Goal: Task Accomplishment & Management: Manage account settings

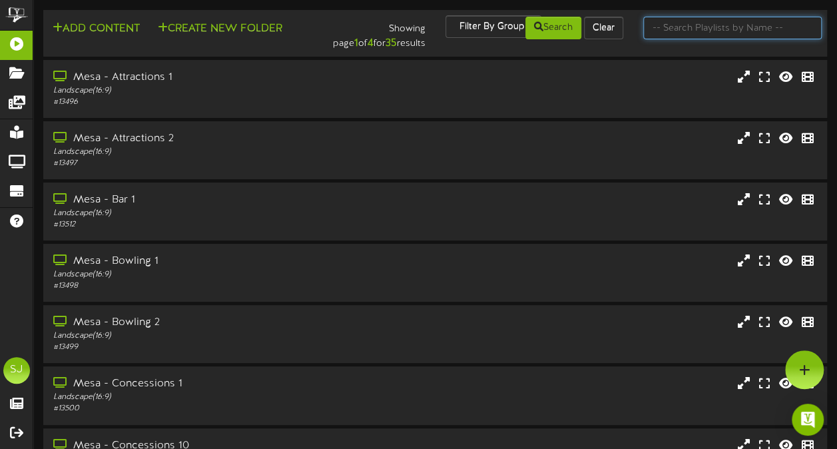
click at [733, 32] on input "text" at bounding box center [732, 28] width 178 height 23
click at [715, 25] on input "text" at bounding box center [732, 28] width 178 height 23
type input "theater"
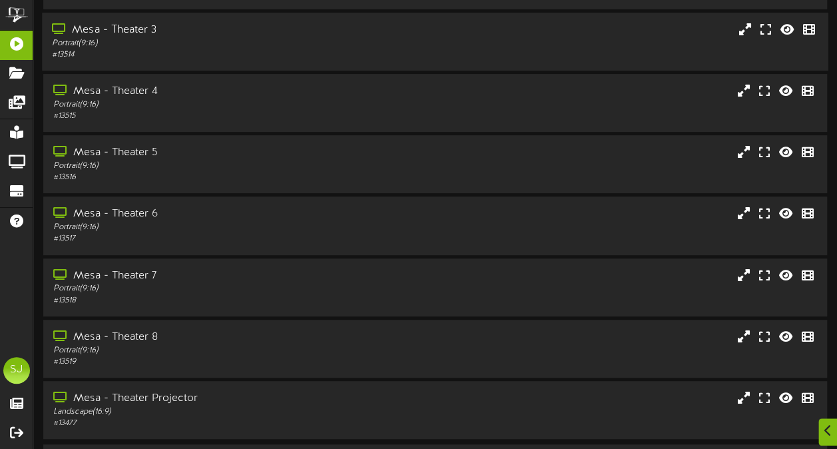
scroll to position [200, 0]
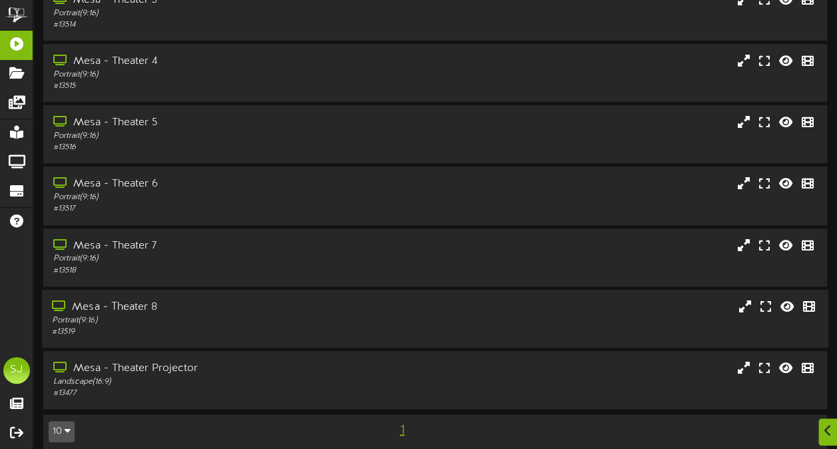
click at [294, 298] on div "Mesa - Theater 8 Portrait ( 9:16 ) # 13519" at bounding box center [435, 319] width 787 height 58
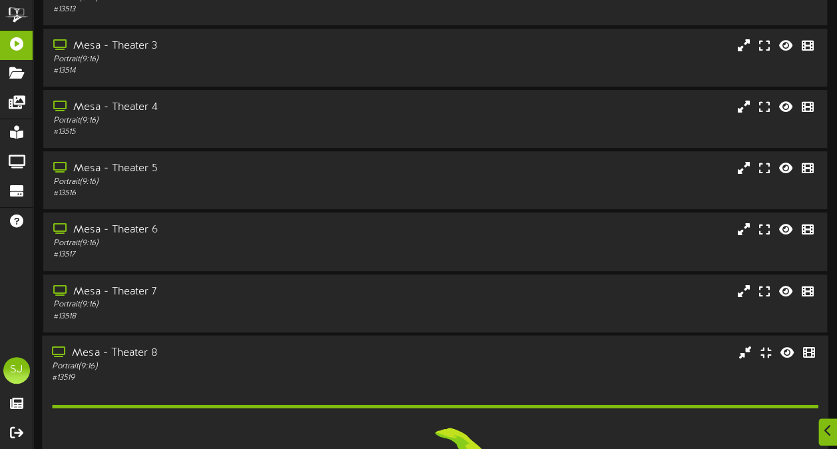
scroll to position [133, 0]
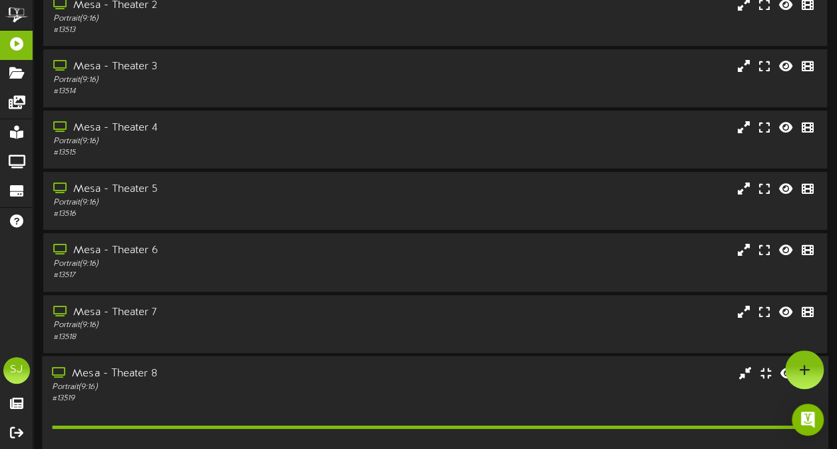
click at [266, 384] on div "Portrait ( 9:16 )" at bounding box center [206, 386] width 308 height 11
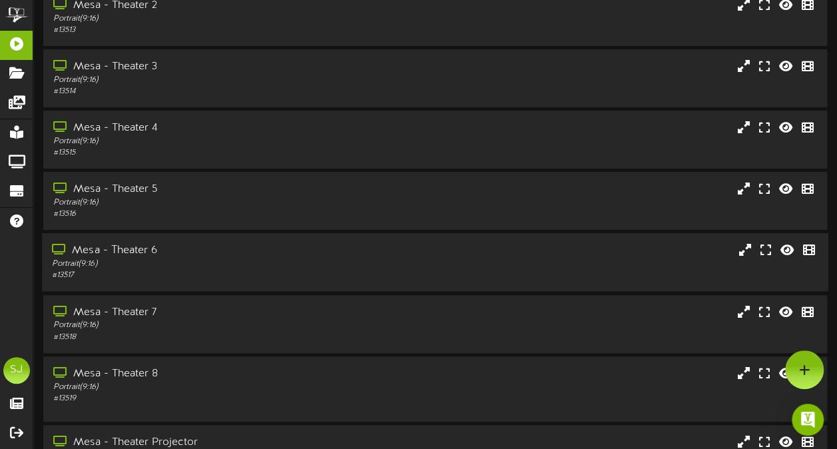
scroll to position [0, 0]
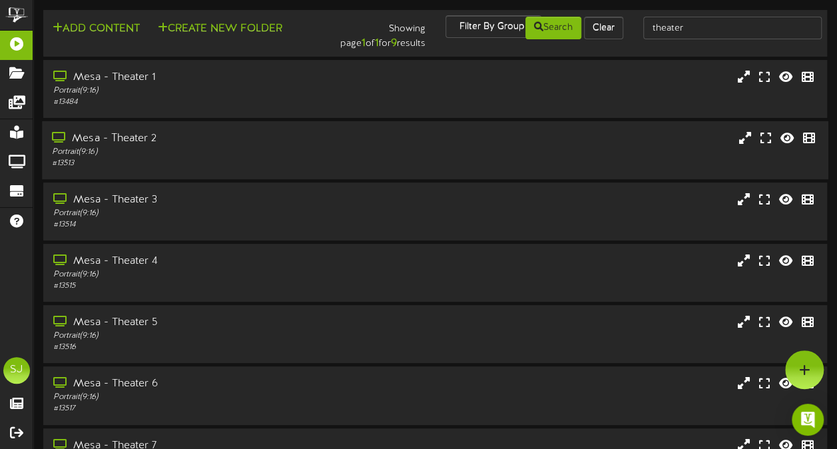
click at [174, 157] on div "Portrait ( 9:16 )" at bounding box center [206, 152] width 308 height 11
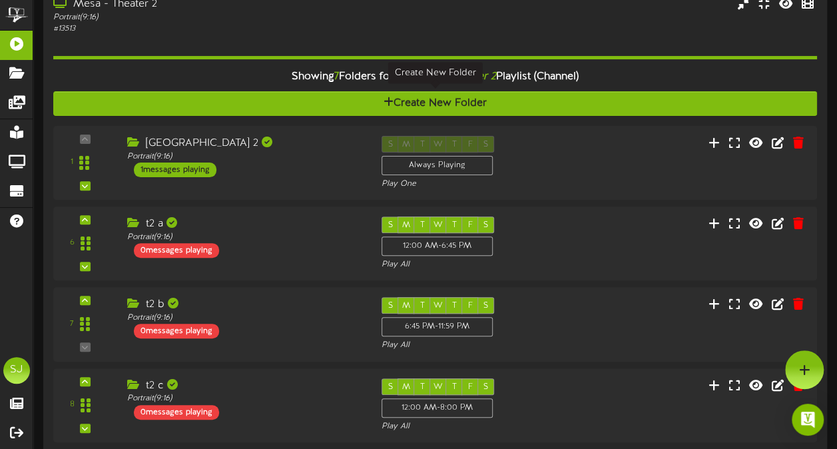
scroll to position [103, 0]
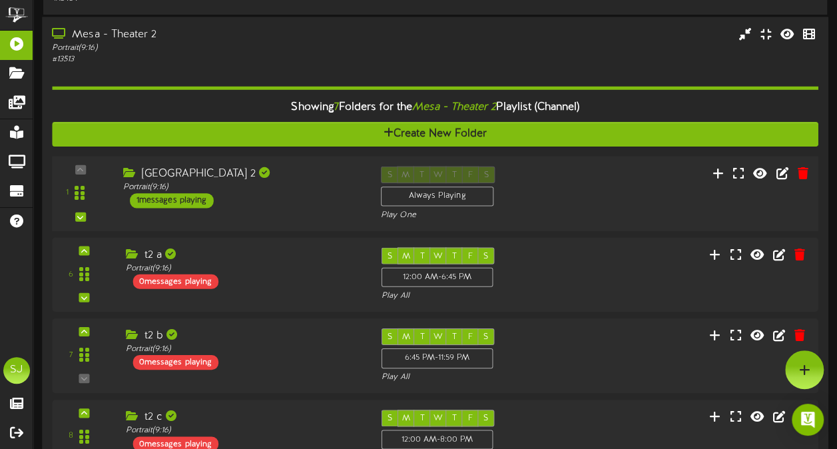
click at [304, 186] on div "Portrait ( 9:16 )" at bounding box center [242, 187] width 238 height 11
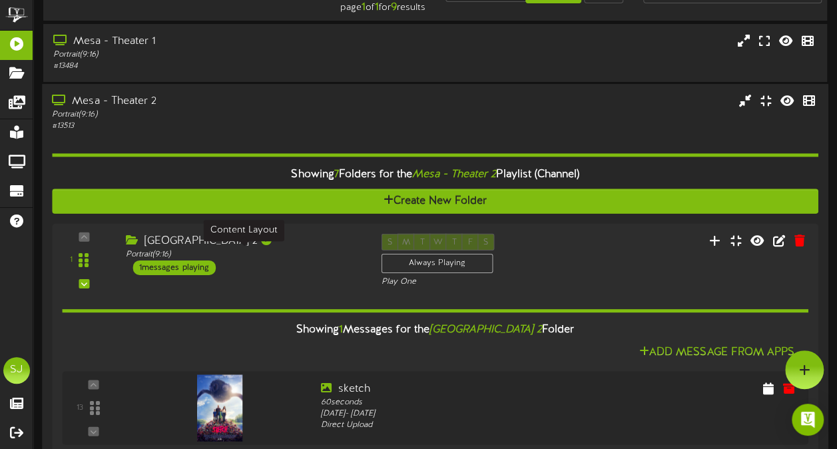
scroll to position [35, 0]
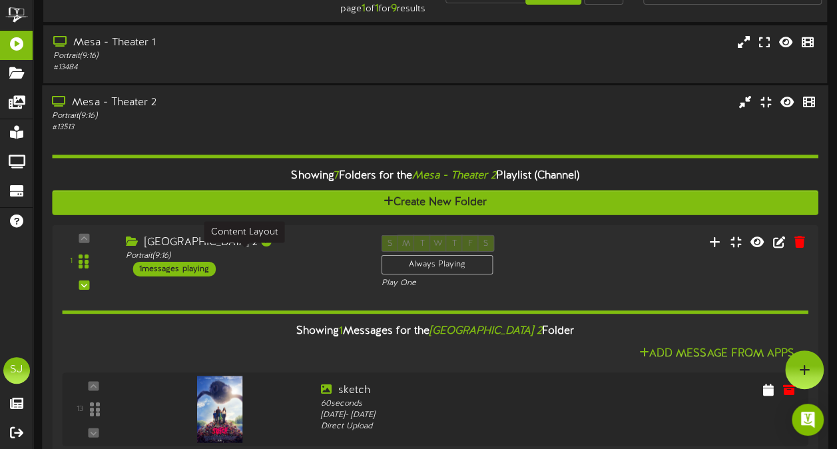
click at [336, 124] on div "# 13513" at bounding box center [206, 127] width 308 height 11
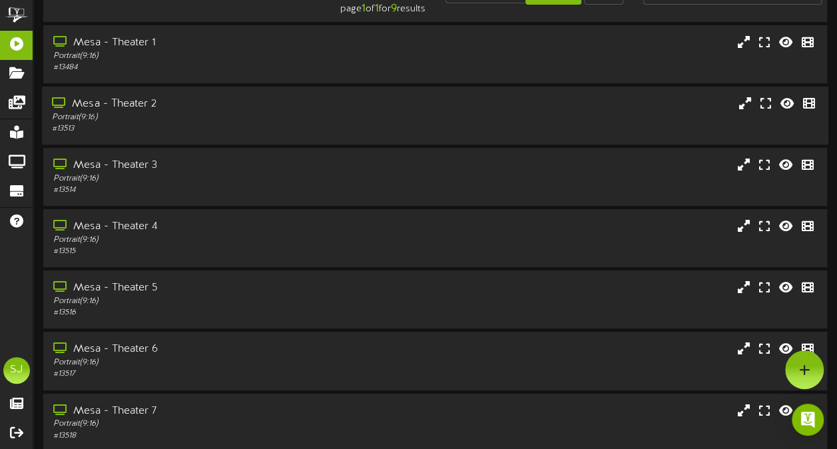
click at [427, 133] on div "Mesa - Theater 2 Portrait ( 9:16 ) # 13513" at bounding box center [435, 116] width 787 height 38
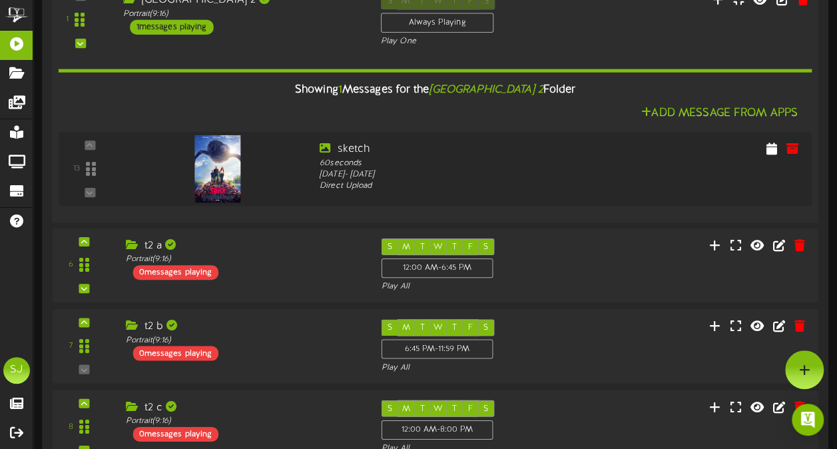
scroll to position [143, 0]
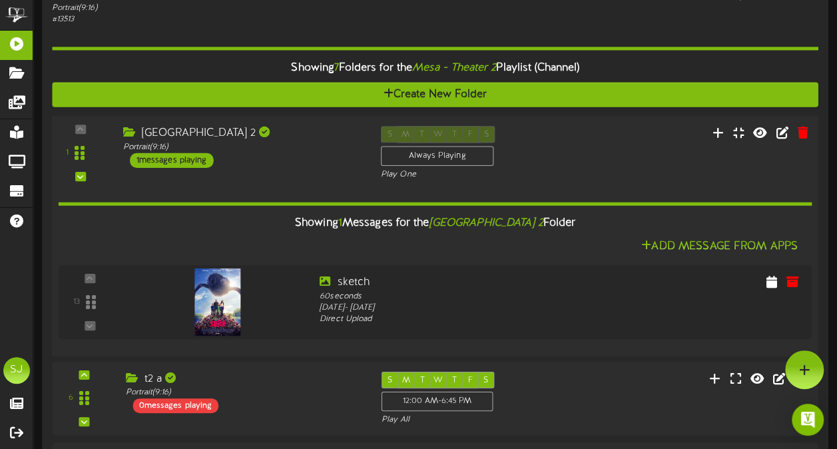
click at [344, 168] on div "1 ( 9:16" at bounding box center [436, 153] width 774 height 55
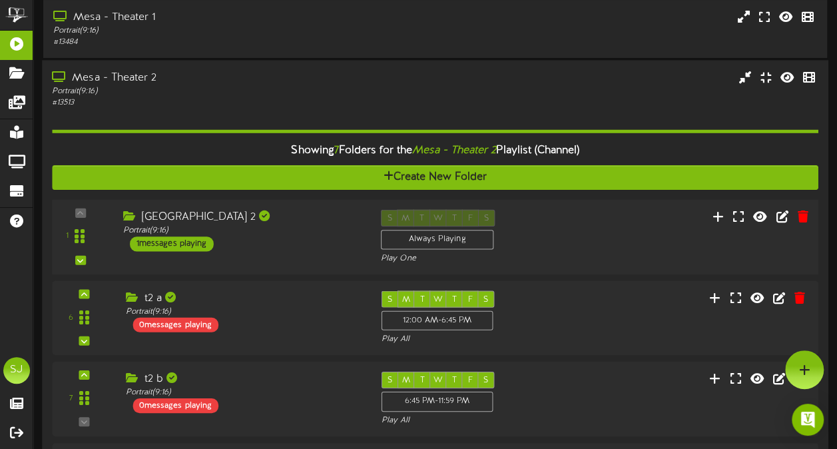
scroll to position [0, 0]
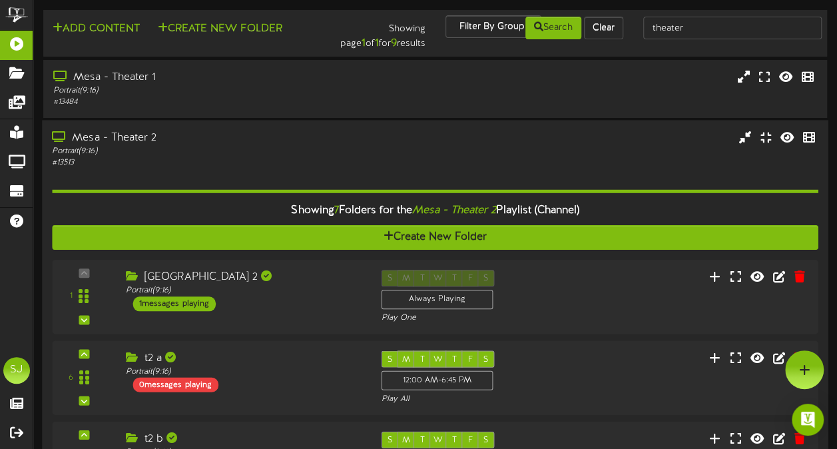
click at [334, 148] on div "Portrait ( 9:16 )" at bounding box center [206, 150] width 308 height 11
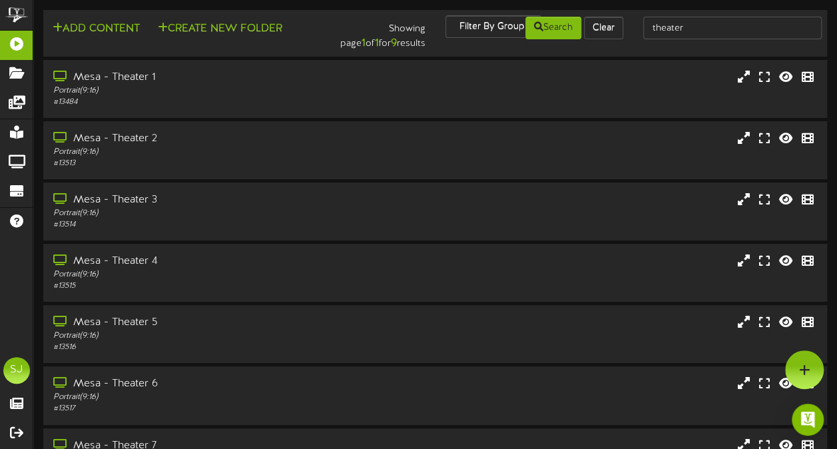
click at [822, 31] on div "theater" at bounding box center [732, 27] width 198 height 25
click at [633, 19] on div at bounding box center [732, 27] width 198 height 25
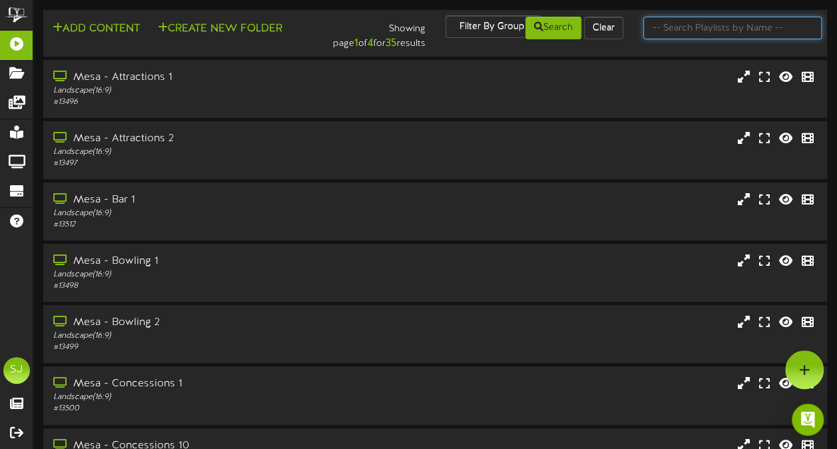
click at [672, 26] on input "text" at bounding box center [732, 28] width 178 height 23
click at [746, 28] on input "text" at bounding box center [732, 28] width 178 height 23
click at [749, 36] on input "text" at bounding box center [732, 28] width 178 height 23
type input "theater"
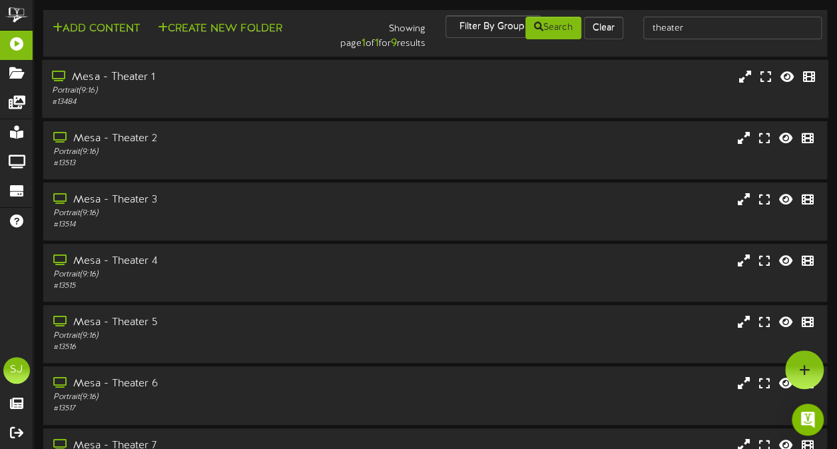
click at [176, 104] on div "# 13484" at bounding box center [206, 102] width 308 height 11
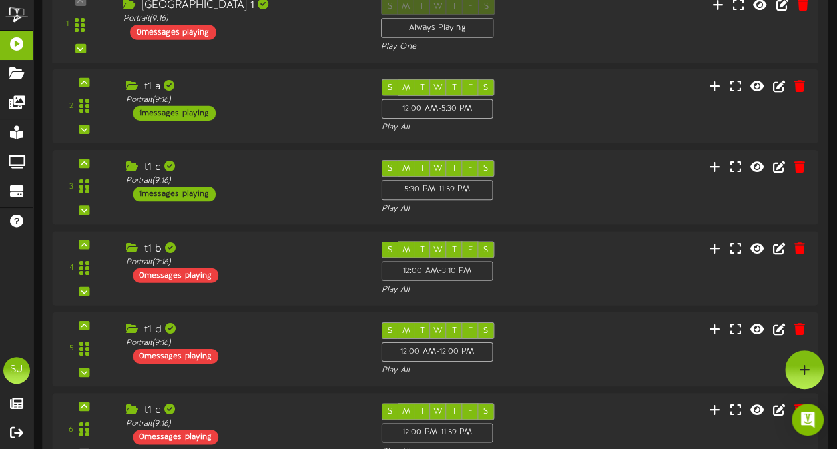
scroll to position [206, 0]
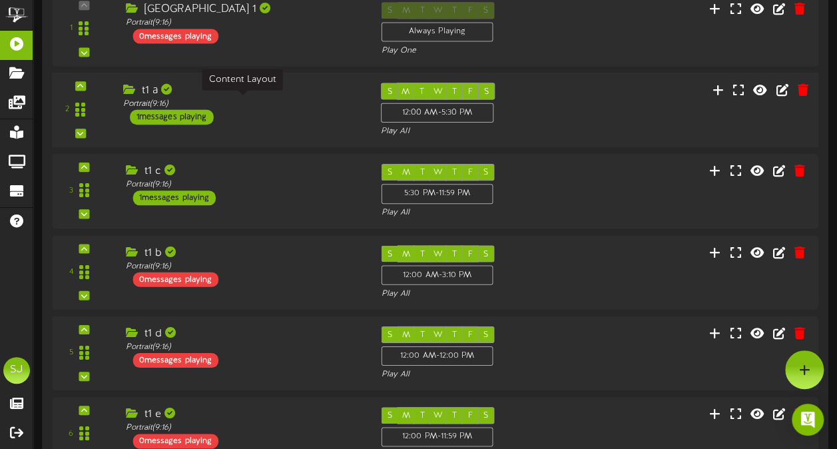
click at [246, 105] on div "Portrait ( 9:16 )" at bounding box center [242, 103] width 238 height 11
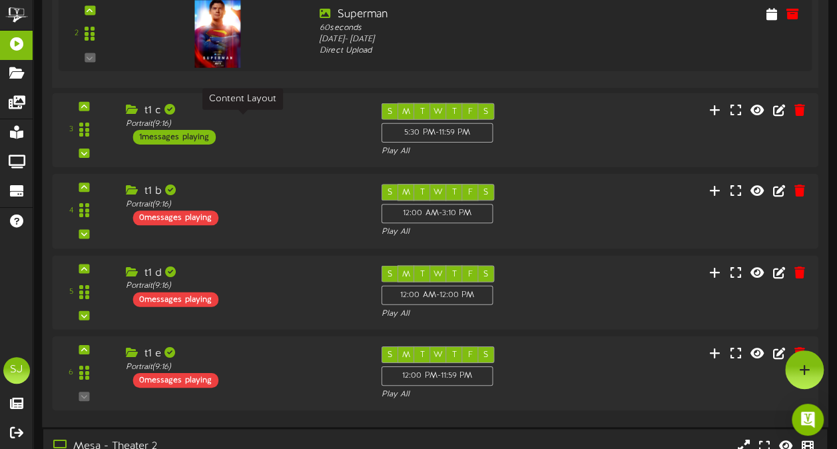
scroll to position [498, 0]
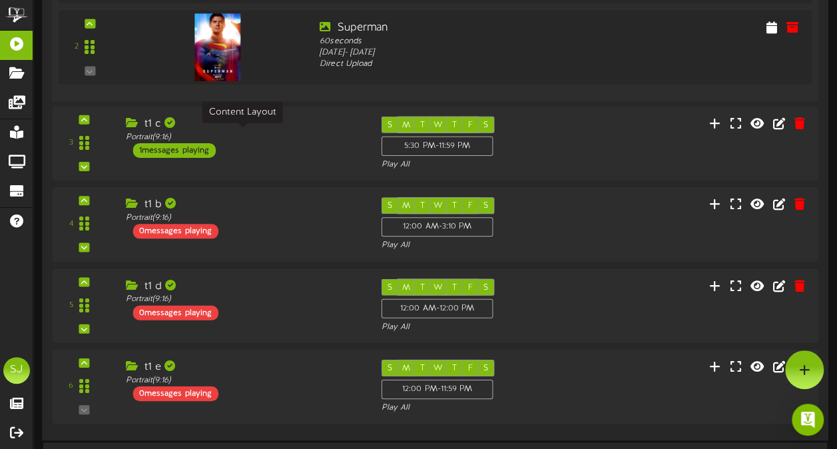
click at [293, 136] on div "Portrait ( 9:16 )" at bounding box center [243, 136] width 235 height 11
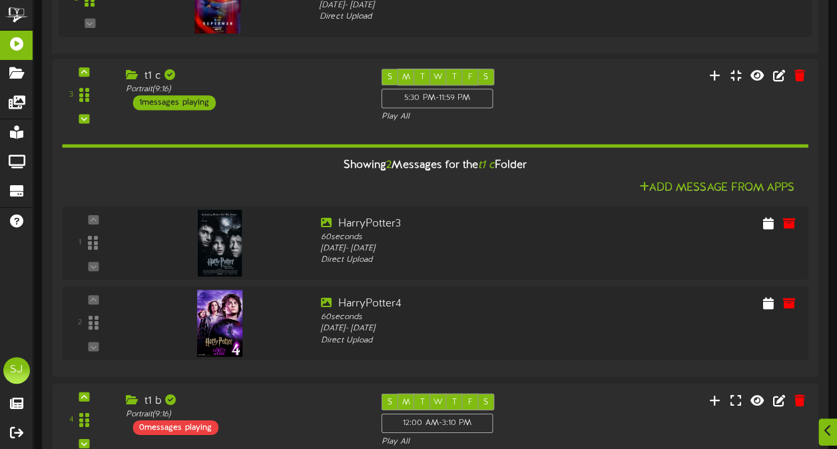
scroll to position [565, 0]
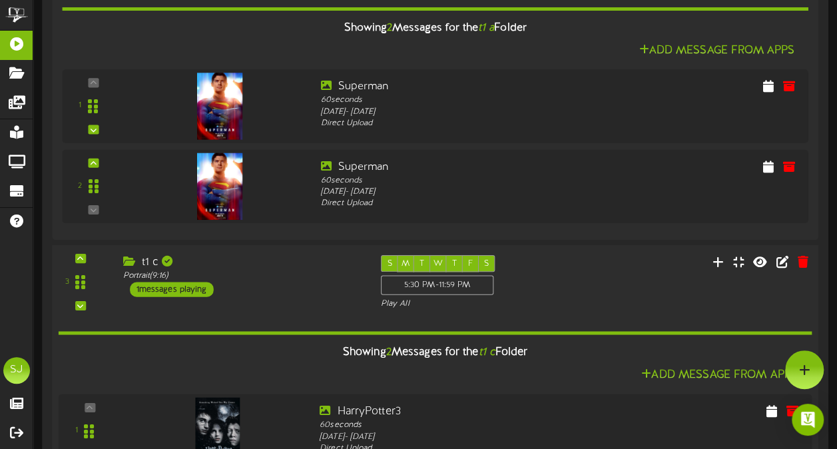
click at [296, 265] on div "t1 c" at bounding box center [242, 262] width 238 height 15
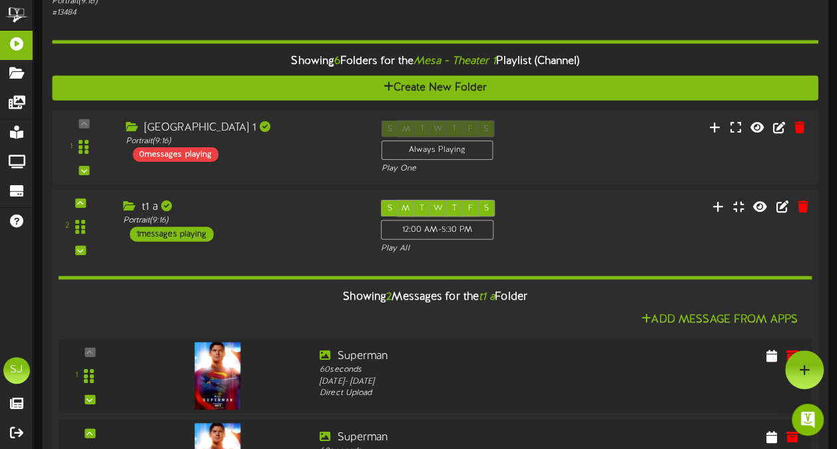
click at [271, 221] on div "Portrait ( 9:16 )" at bounding box center [242, 220] width 238 height 11
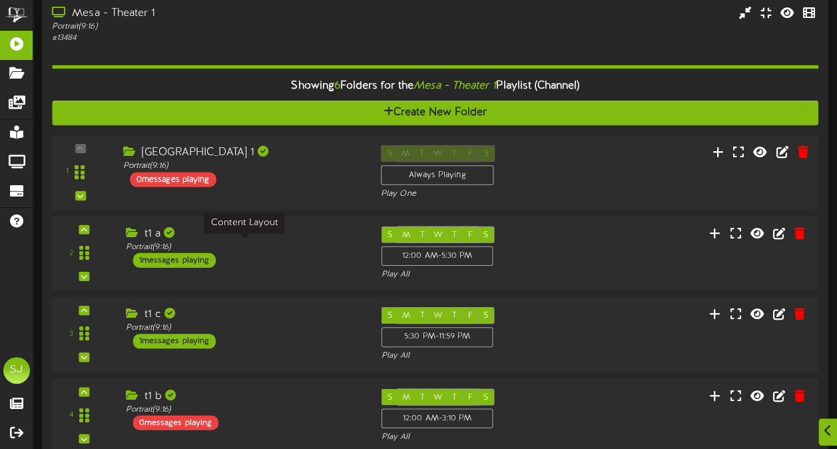
scroll to position [133, 0]
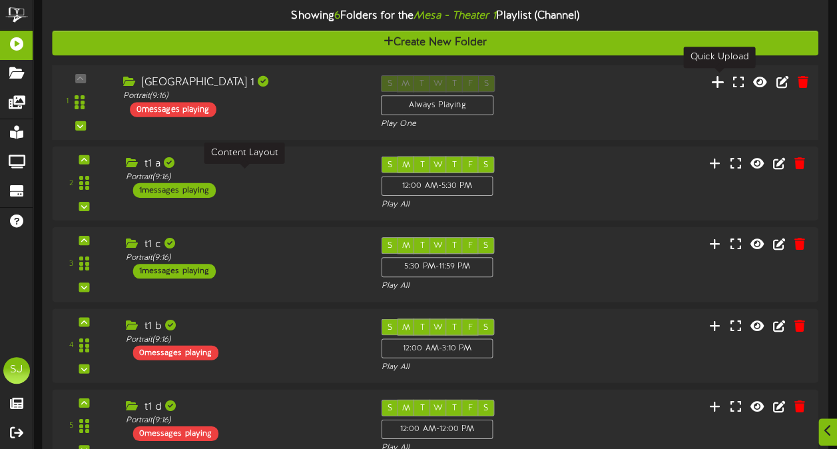
click at [723, 84] on icon at bounding box center [718, 81] width 14 height 15
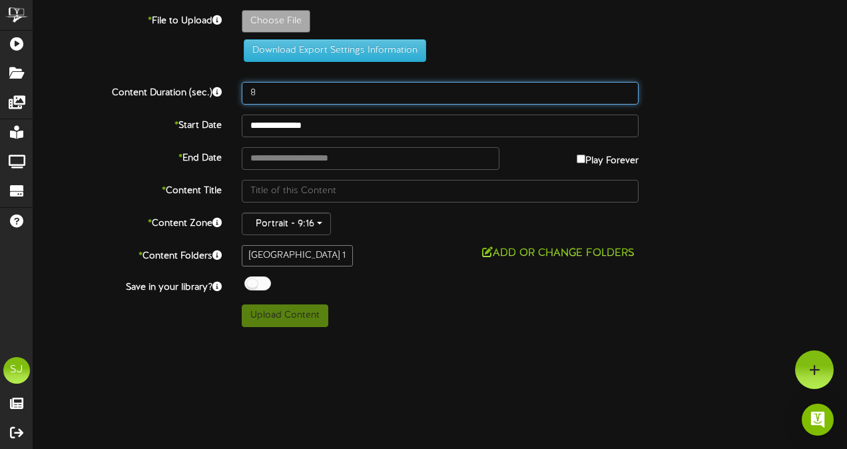
click at [294, 83] on input "8" at bounding box center [440, 93] width 397 height 23
click at [294, 83] on input "60" at bounding box center [440, 93] width 397 height 23
type input "60"
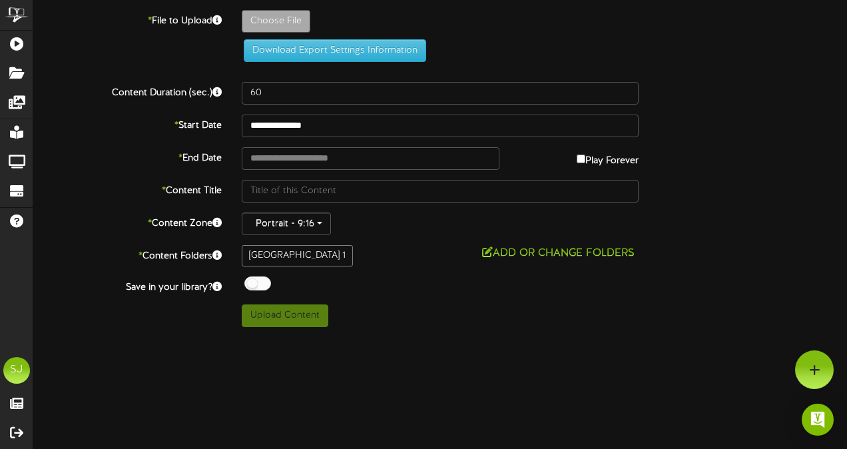
click at [691, 111] on div "**********" at bounding box center [440, 168] width 814 height 317
click at [579, 163] on label "Play Forever" at bounding box center [608, 157] width 62 height 21
click at [789, 151] on div "**********" at bounding box center [440, 158] width 834 height 23
click at [260, 276] on div at bounding box center [257, 283] width 27 height 14
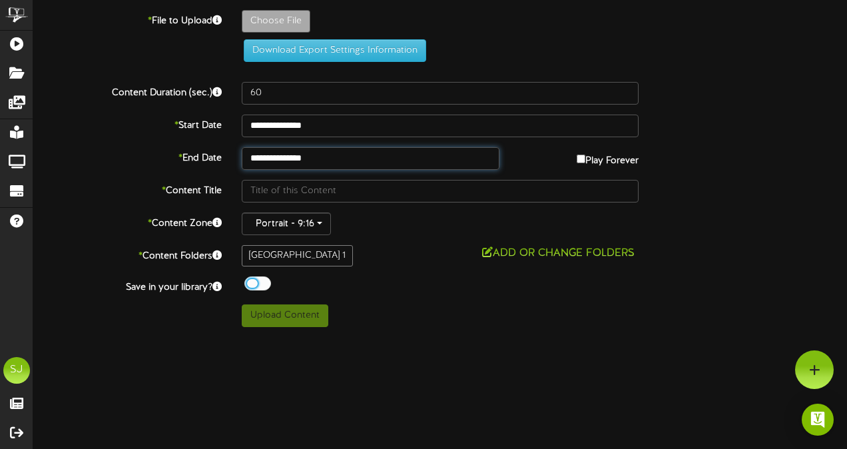
click at [286, 155] on input "**********" at bounding box center [371, 158] width 258 height 23
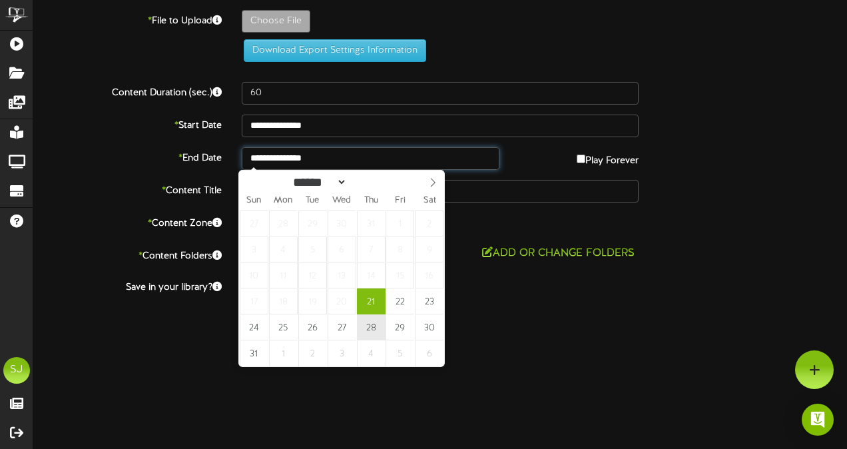
type input "**********"
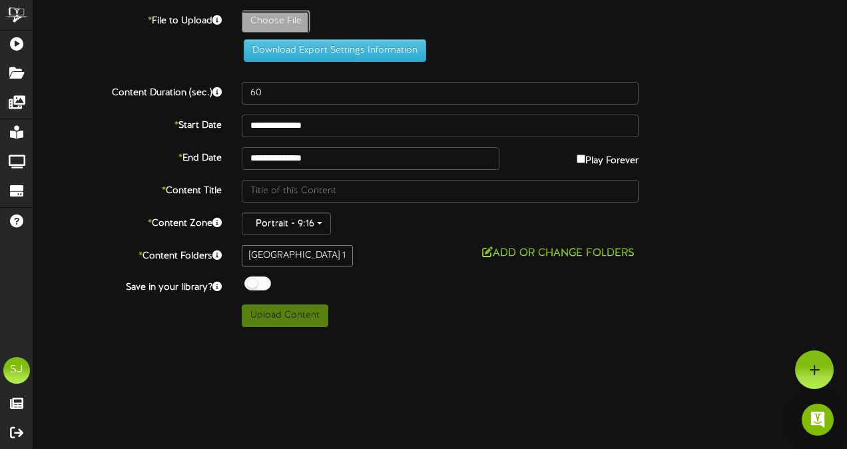
type input "**********"
type input "Fantastic4"
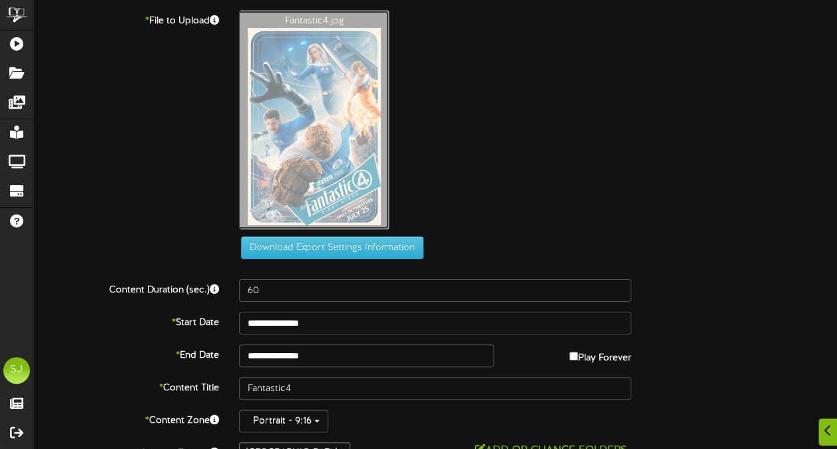
scroll to position [83, 0]
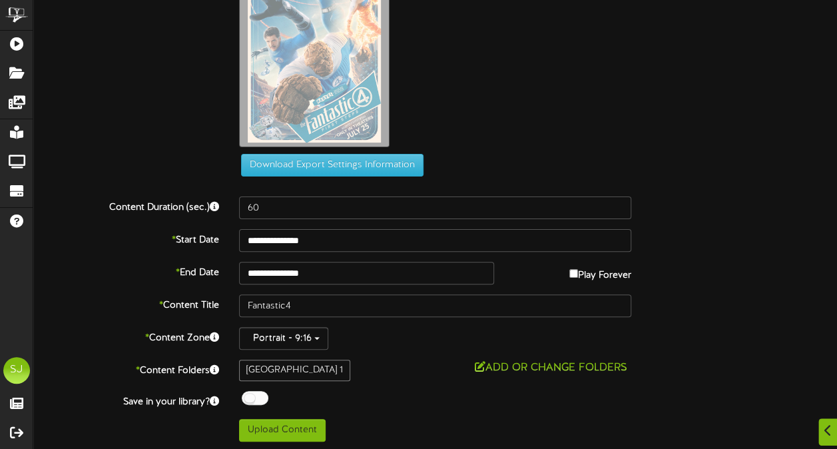
click at [591, 281] on div "**********" at bounding box center [435, 273] width 824 height 23
click at [569, 280] on div "* End Date Play Forever" at bounding box center [435, 273] width 824 height 23
type input "**********"
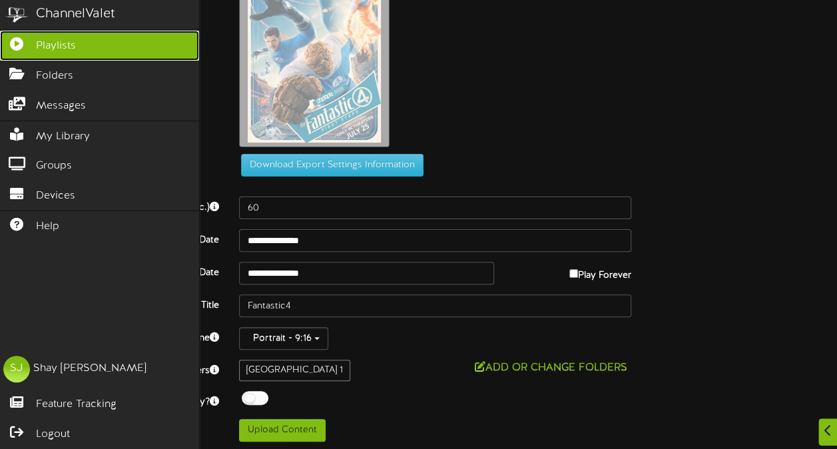
click at [12, 39] on icon at bounding box center [16, 42] width 33 height 10
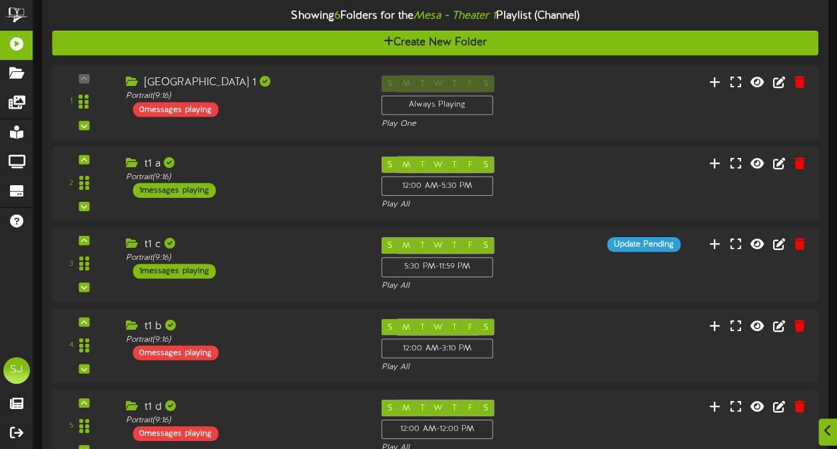
click at [306, 116] on div "1 ( 9:16" at bounding box center [435, 102] width 766 height 55
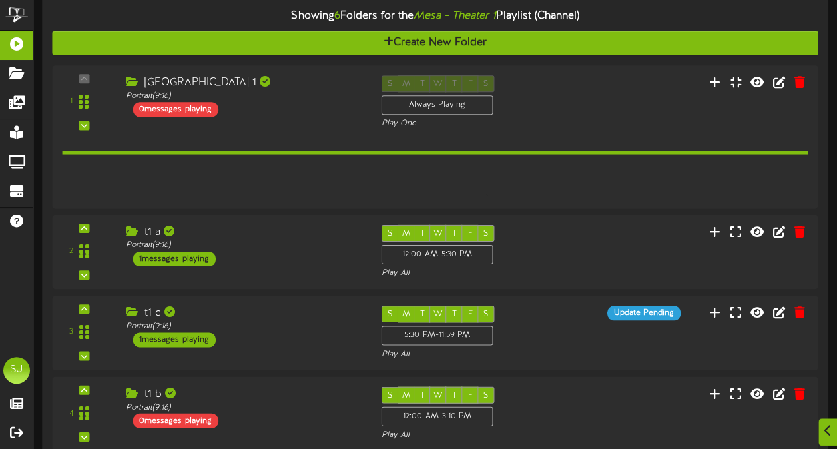
scroll to position [133, 0]
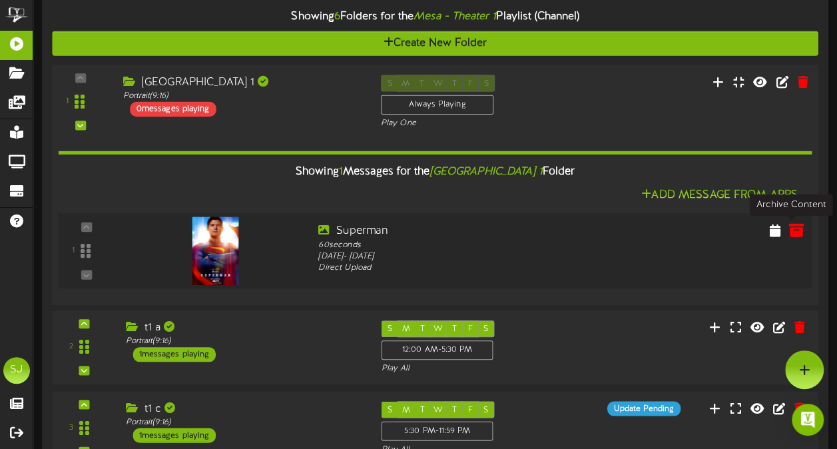
click at [797, 228] on icon at bounding box center [796, 229] width 15 height 15
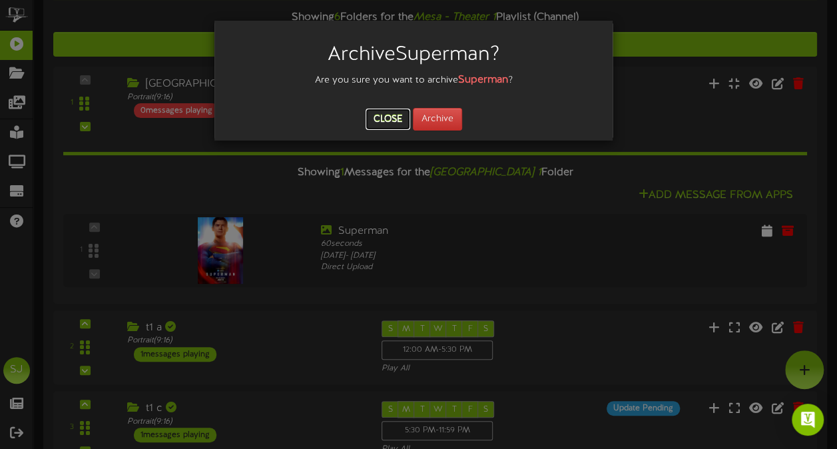
click at [376, 114] on button "Close" at bounding box center [388, 119] width 45 height 21
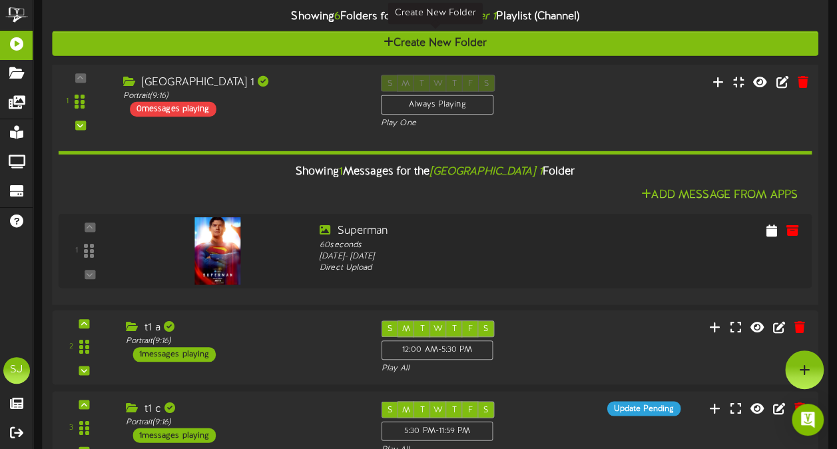
scroll to position [66, 0]
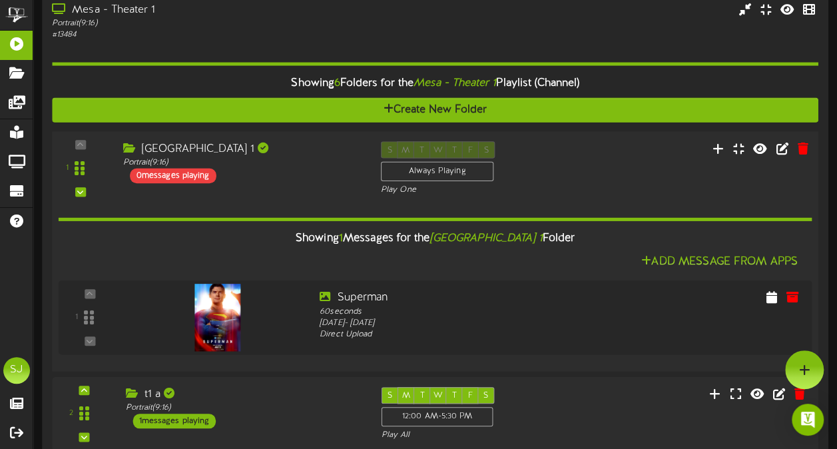
click at [249, 148] on div "[GEOGRAPHIC_DATA] 1" at bounding box center [242, 148] width 238 height 15
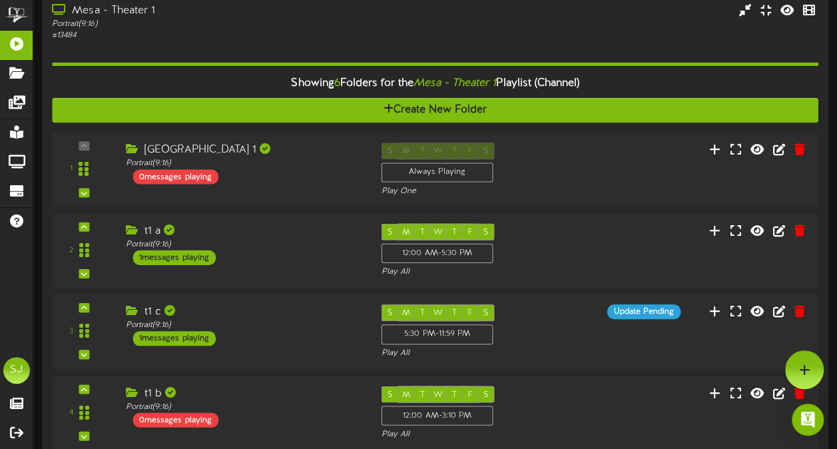
click at [218, 46] on div "Showing 6 Folders for the Mesa - Theater 1 Playlist (Channel) Create New Folder…" at bounding box center [435, 329] width 766 height 577
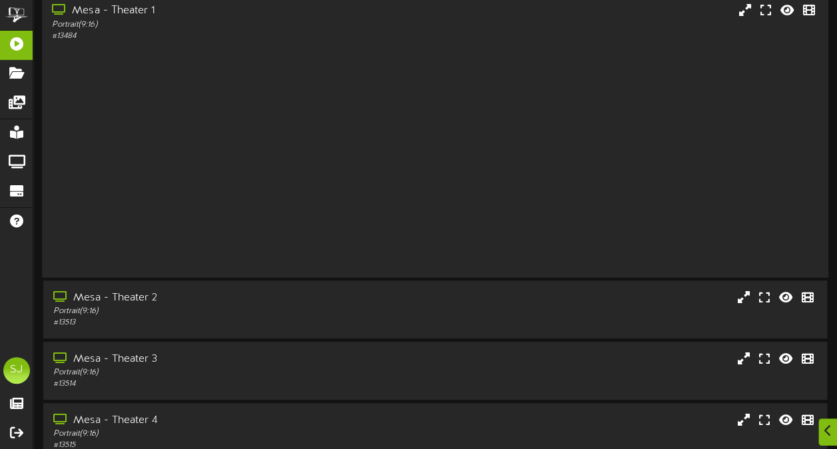
scroll to position [67, 0]
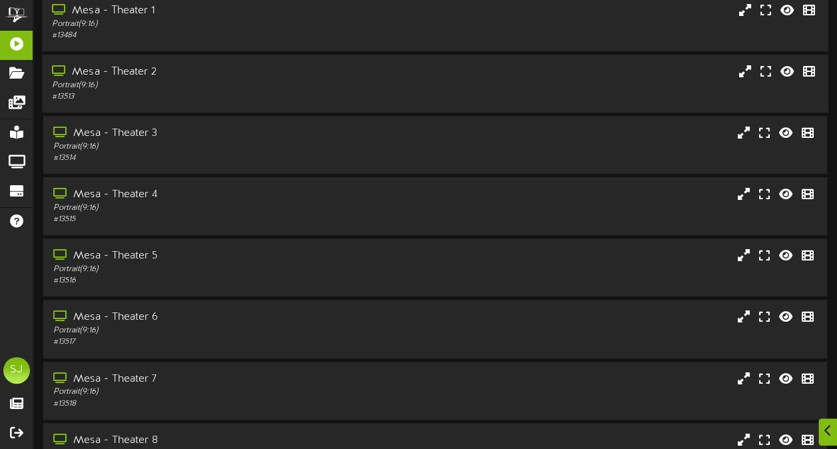
click at [183, 104] on div "Mesa - Theater 2 Portrait ( 9:16 ) # 13513" at bounding box center [435, 84] width 787 height 58
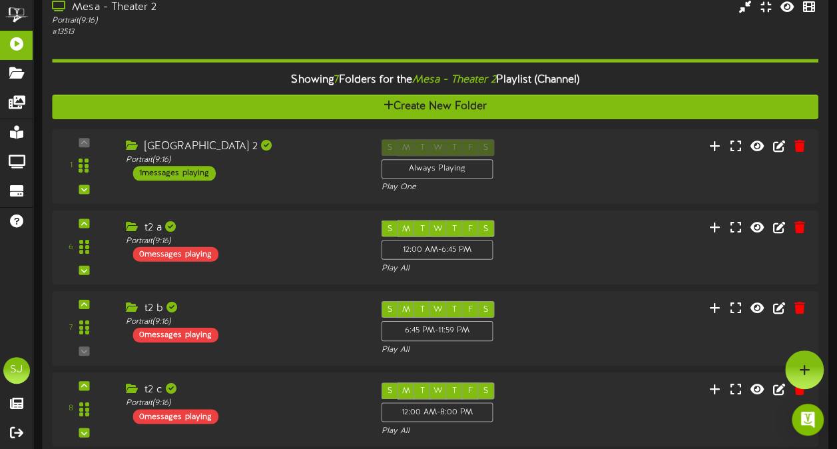
scroll to position [129, 0]
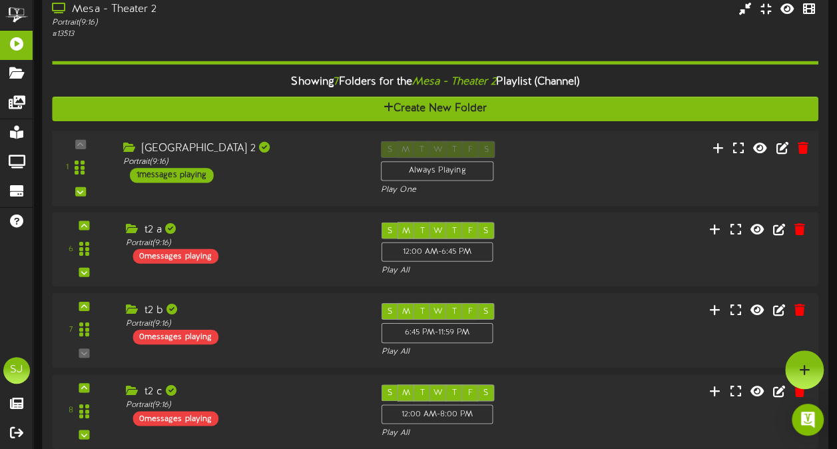
click at [302, 151] on div "[GEOGRAPHIC_DATA] 2" at bounding box center [242, 148] width 238 height 15
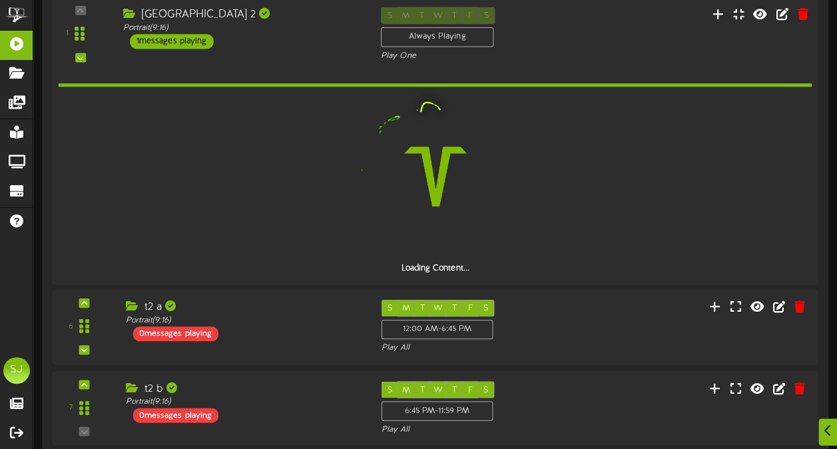
scroll to position [262, 0]
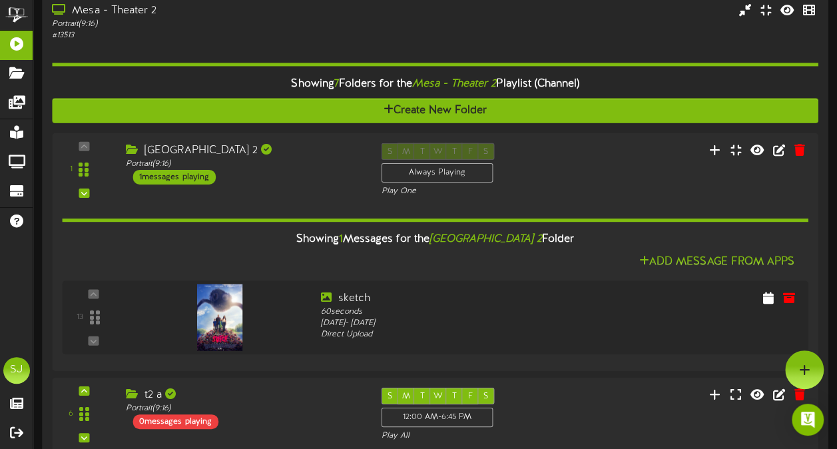
click at [264, 27] on div "Portrait ( 9:16 )" at bounding box center [206, 24] width 308 height 11
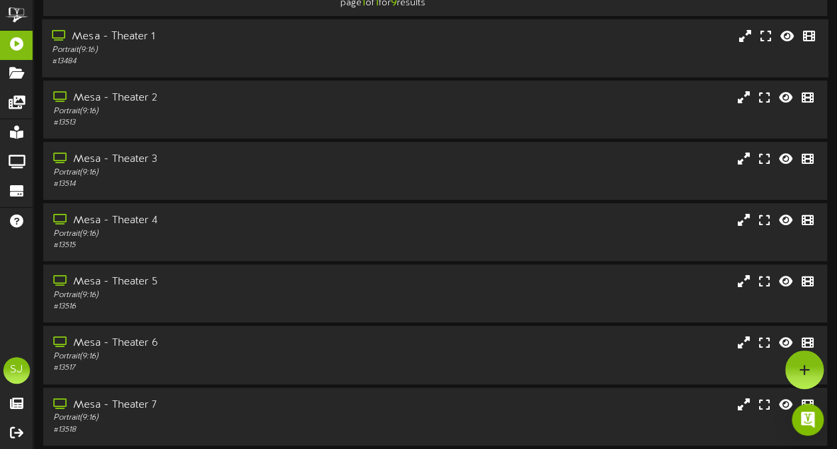
scroll to position [0, 0]
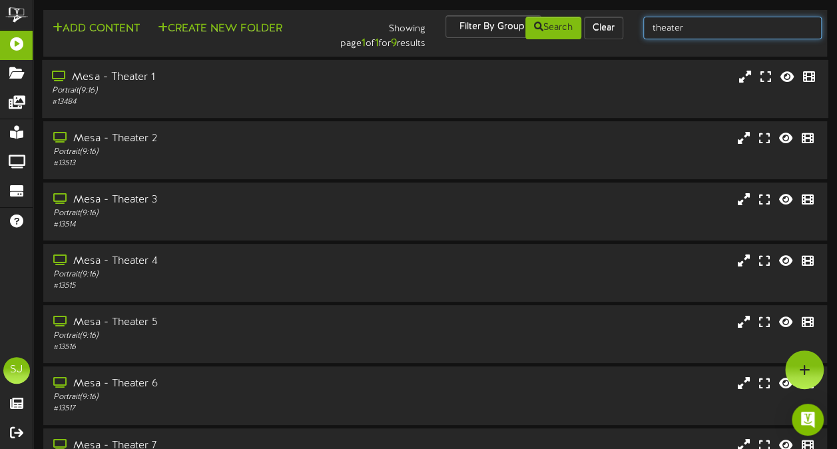
click at [700, 35] on input "theater" at bounding box center [732, 28] width 178 height 23
type input "trailer"
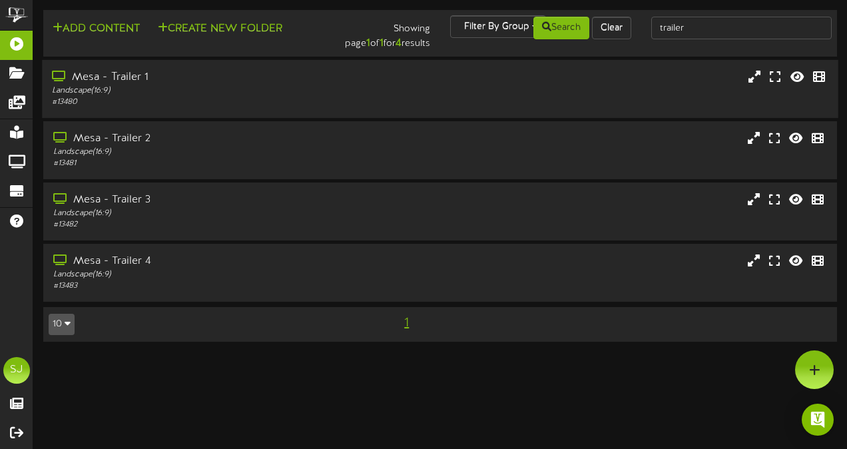
click at [183, 117] on div "Mesa - Trailer 1 Landscape ( 16:9 ) # 13480" at bounding box center [440, 89] width 797 height 58
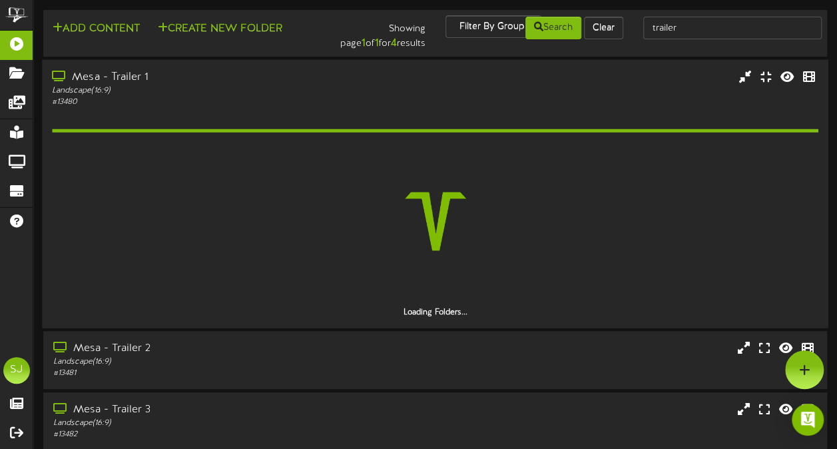
click at [183, 117] on div "Loading Folders..." at bounding box center [435, 213] width 766 height 210
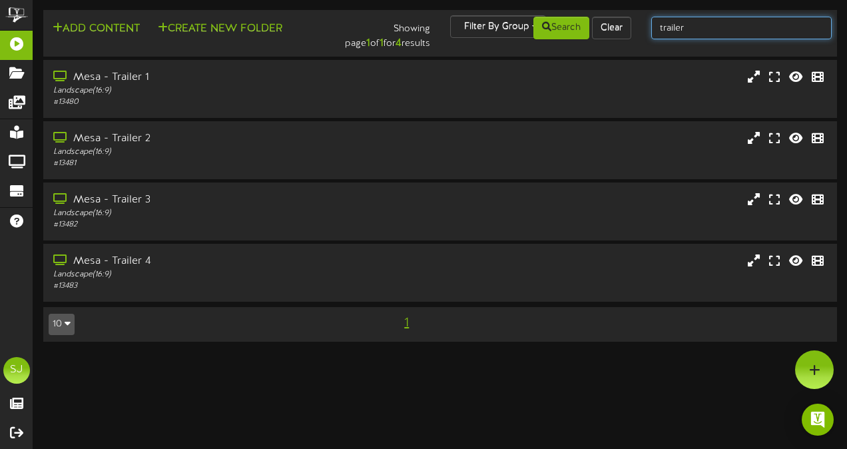
click at [722, 27] on input "trailer" at bounding box center [741, 28] width 181 height 23
type input "theater"
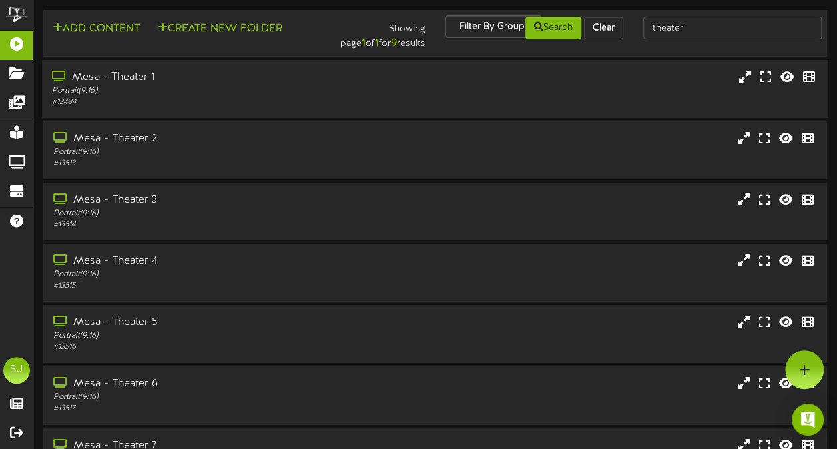
click at [365, 90] on div "Mesa - Theater 1 Portrait ( 9:16 ) # 13484" at bounding box center [206, 89] width 328 height 38
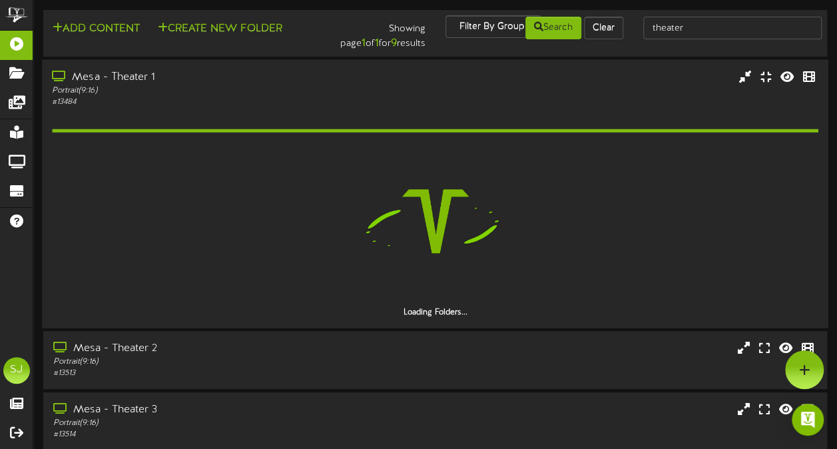
click at [365, 90] on div "Mesa - Theater 1 Portrait ( 9:16 ) # 13484" at bounding box center [206, 88] width 328 height 38
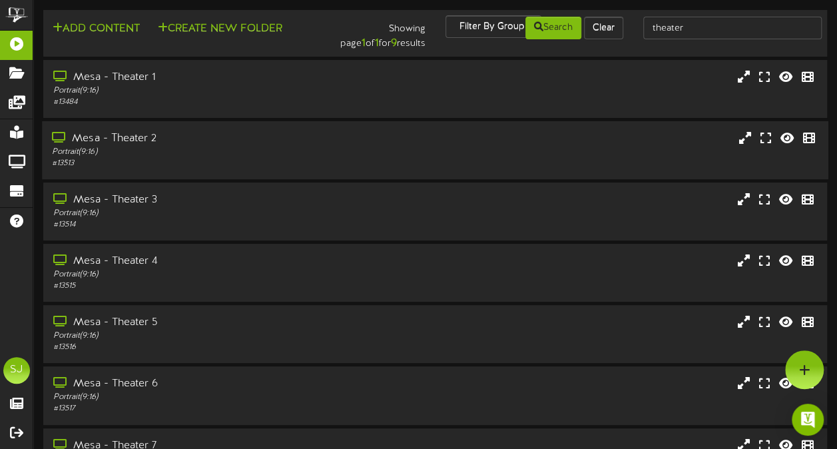
click at [264, 143] on div "Mesa - Theater 2" at bounding box center [206, 138] width 308 height 15
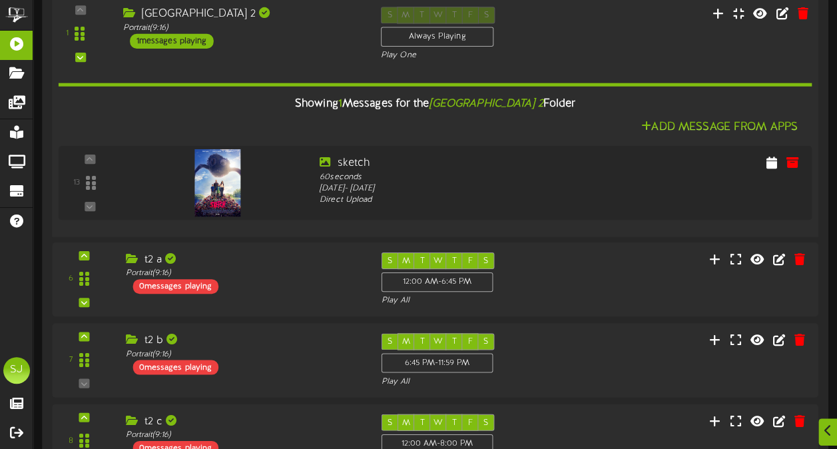
scroll to position [266, 0]
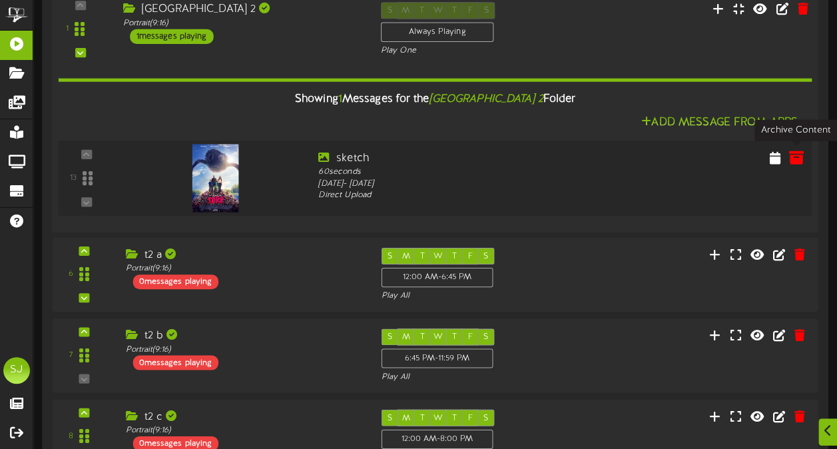
click at [794, 156] on icon at bounding box center [796, 157] width 15 height 15
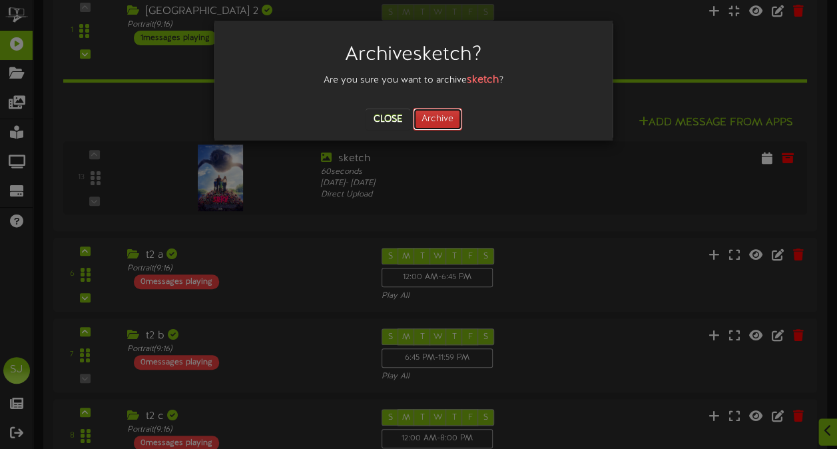
click at [433, 119] on button "Archive" at bounding box center [437, 119] width 49 height 23
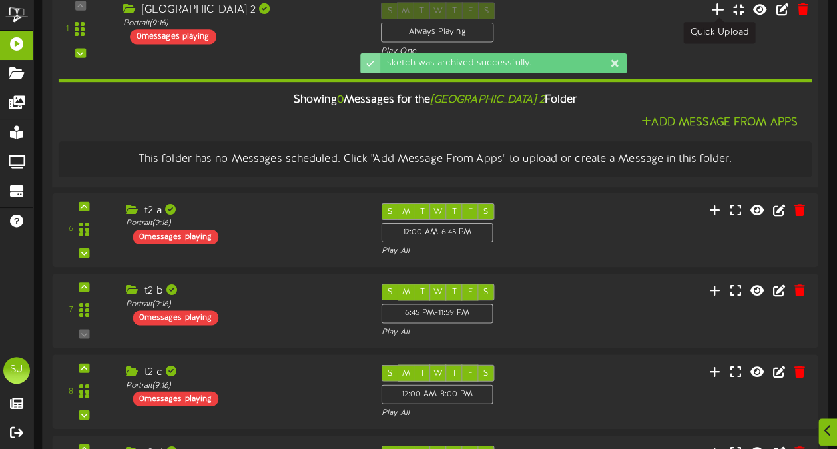
click at [723, 9] on icon at bounding box center [718, 8] width 14 height 15
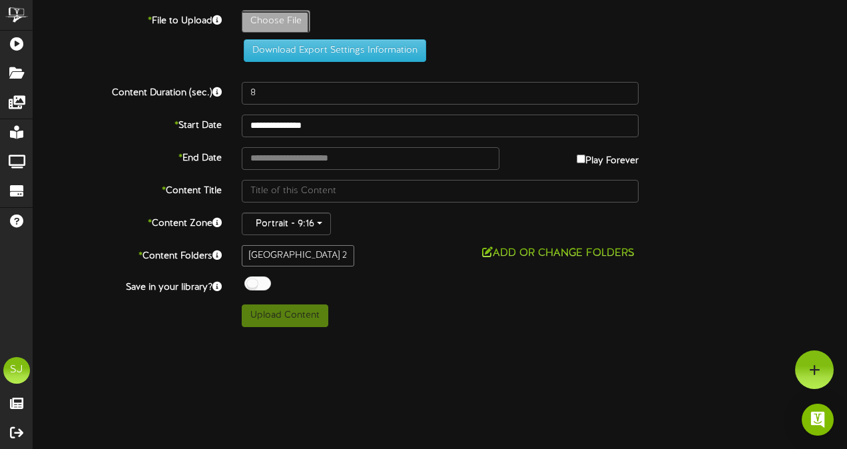
type input "**********"
type input "sketch"
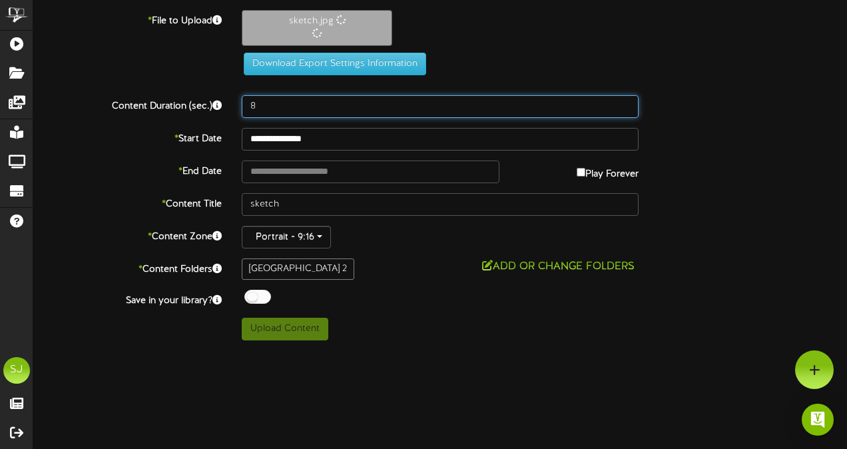
click at [267, 109] on input "8" at bounding box center [440, 106] width 397 height 23
type input "8"
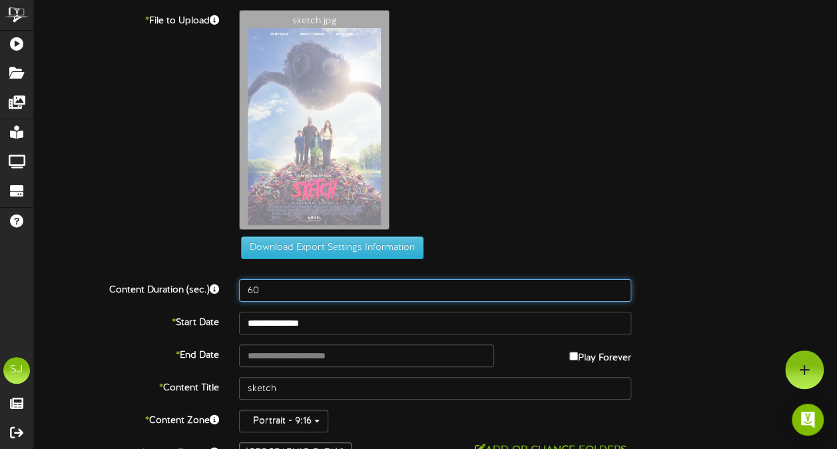
type input "60"
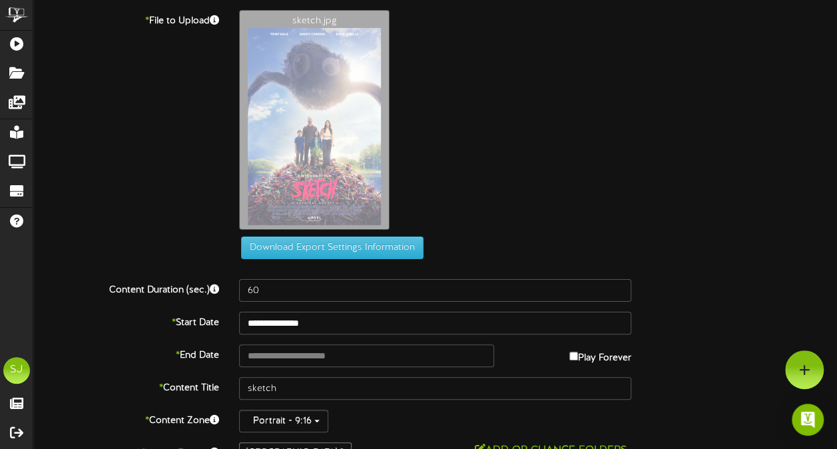
click at [591, 171] on div "sketch.jpg" at bounding box center [538, 123] width 618 height 226
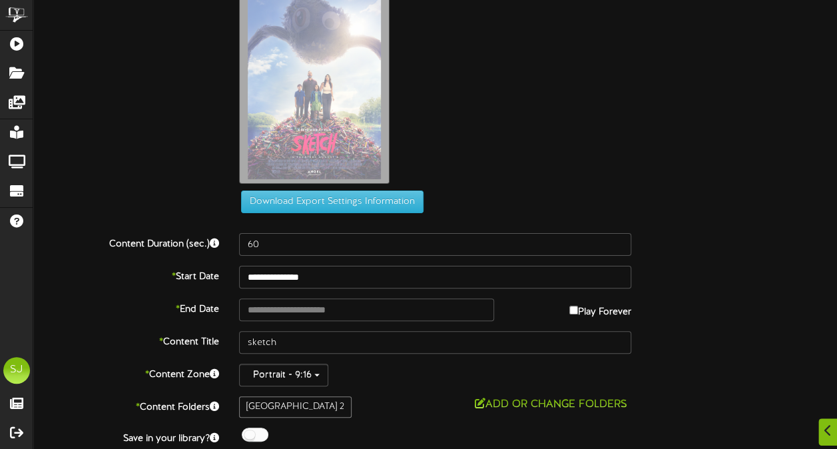
scroll to position [83, 0]
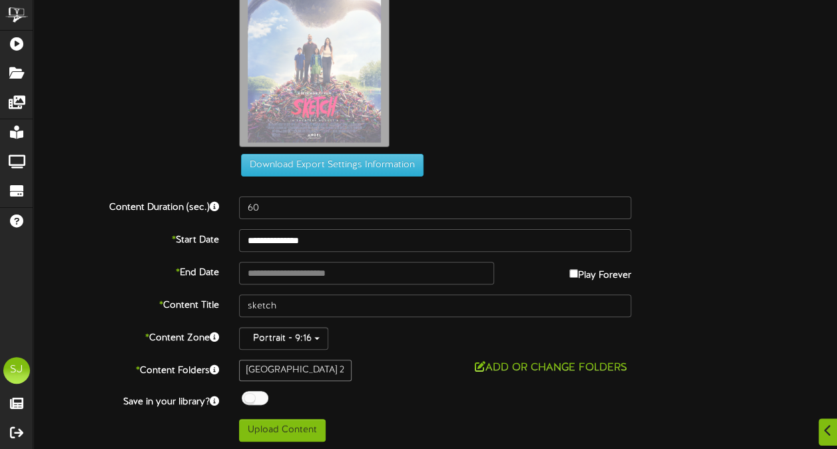
click at [579, 280] on div "* End Date Play Forever" at bounding box center [435, 273] width 824 height 23
click at [577, 273] on label "Play Forever" at bounding box center [600, 272] width 62 height 21
type input "**********"
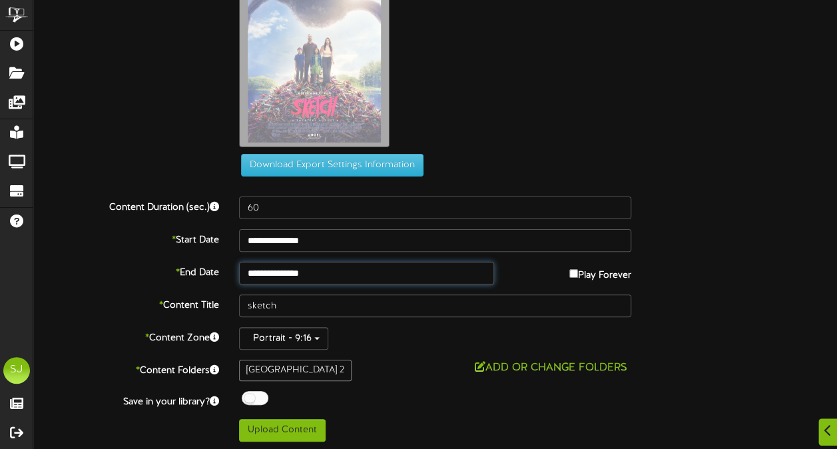
click at [436, 276] on input "**********" at bounding box center [366, 273] width 254 height 23
click at [507, 151] on div "sketch.jpg" at bounding box center [538, 40] width 618 height 226
click at [253, 407] on div "**********" at bounding box center [435, 184] width 804 height 514
click at [256, 396] on div at bounding box center [255, 398] width 27 height 14
click at [336, 380] on div "**********" at bounding box center [435, 184] width 804 height 514
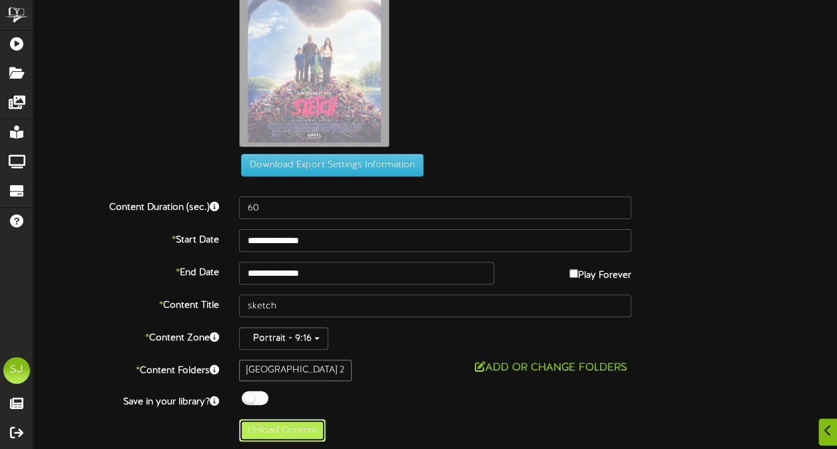
click at [300, 421] on button "Upload Content" at bounding box center [282, 430] width 87 height 23
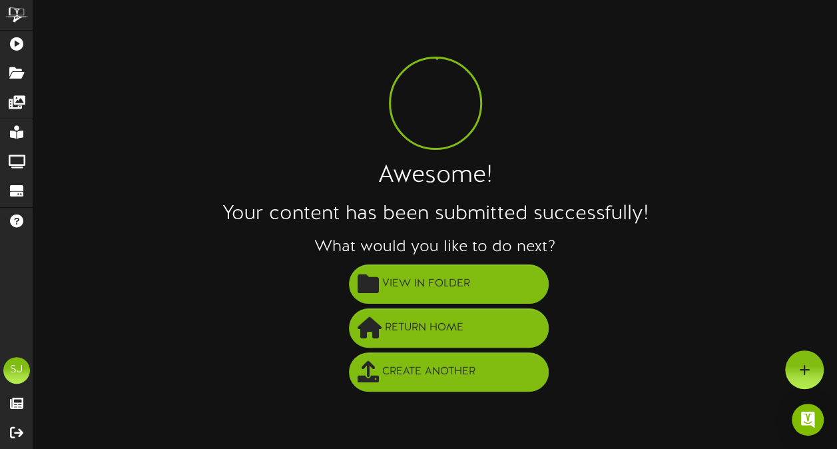
scroll to position [0, 0]
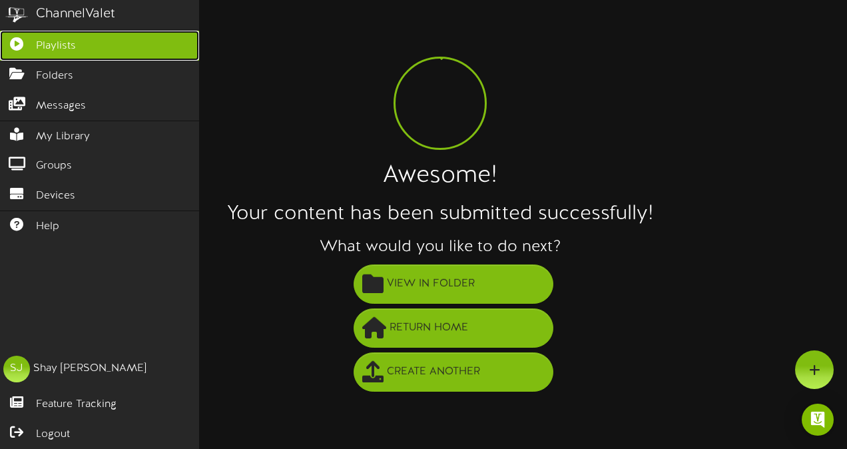
click at [19, 47] on icon at bounding box center [16, 42] width 33 height 10
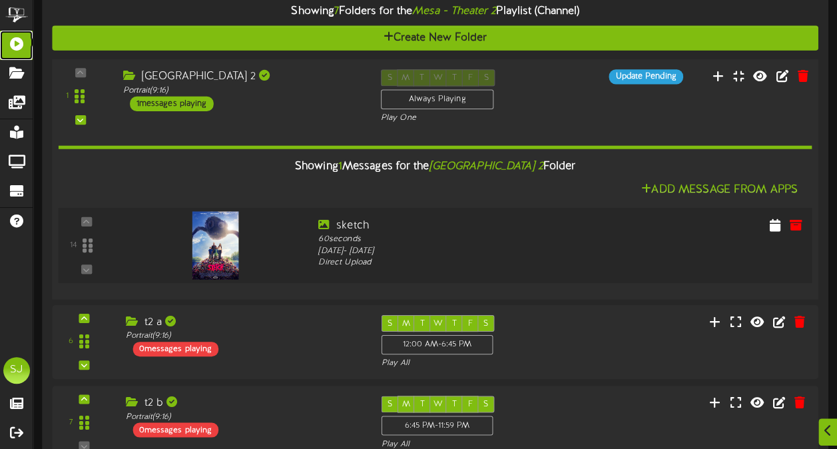
scroll to position [200, 0]
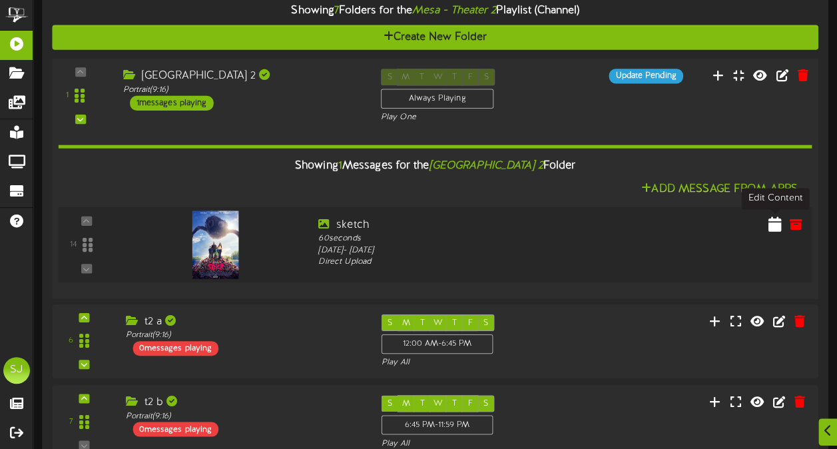
click at [777, 225] on icon at bounding box center [775, 223] width 13 height 15
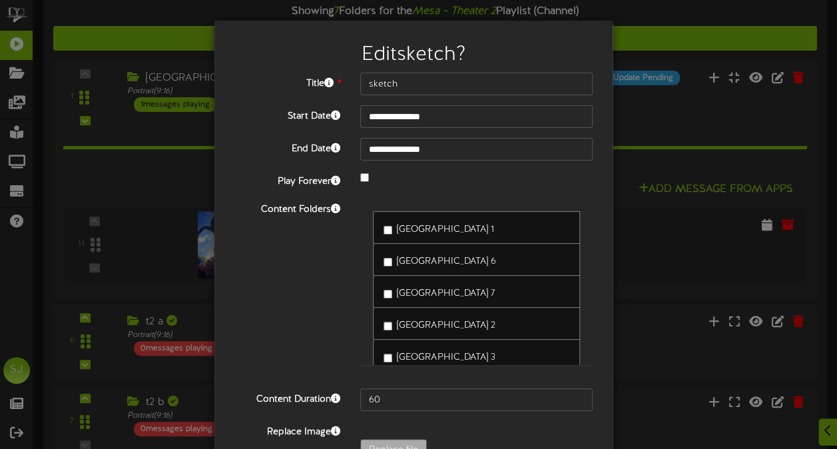
click at [699, 125] on div "**********" at bounding box center [418, 224] width 837 height 449
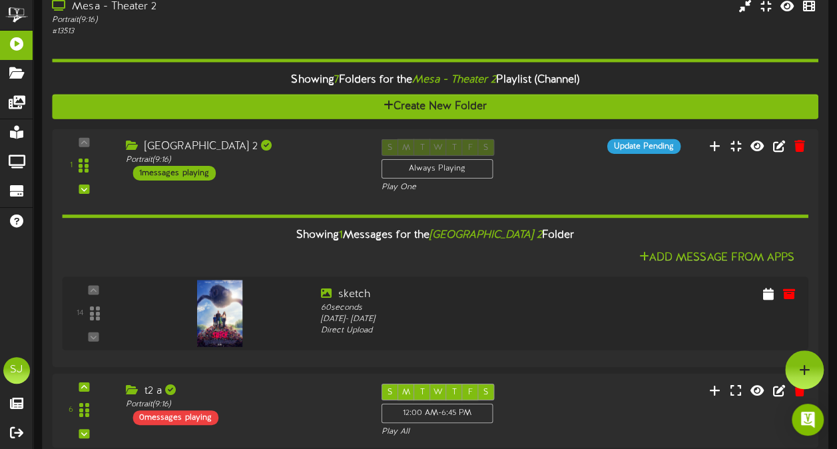
click at [239, 31] on div "# 13513" at bounding box center [206, 31] width 308 height 11
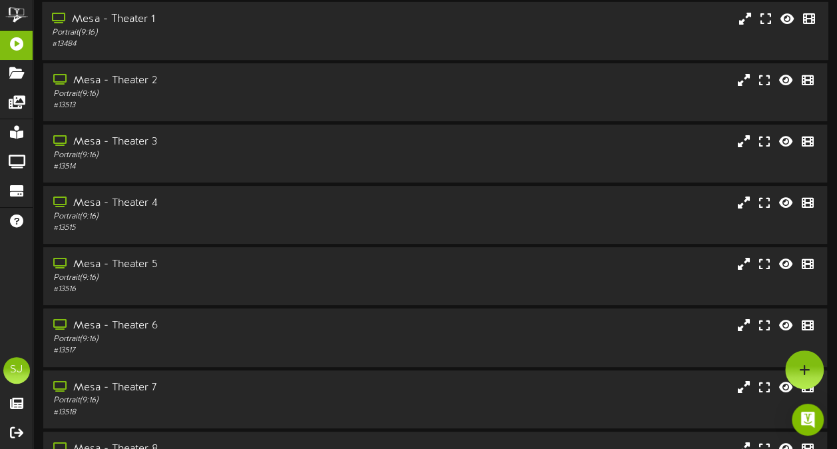
scroll to position [0, 0]
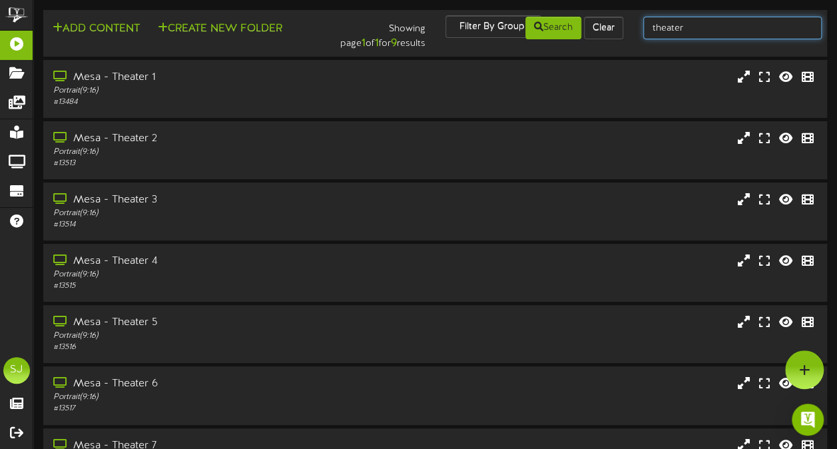
click at [697, 31] on input "theater" at bounding box center [732, 28] width 178 height 23
type input "trailer"
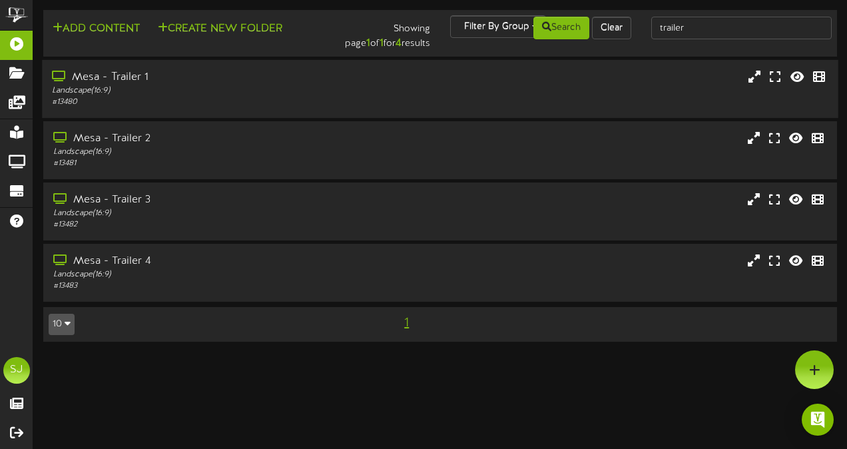
click at [229, 91] on div "Landscape ( 16:9 )" at bounding box center [208, 90] width 312 height 11
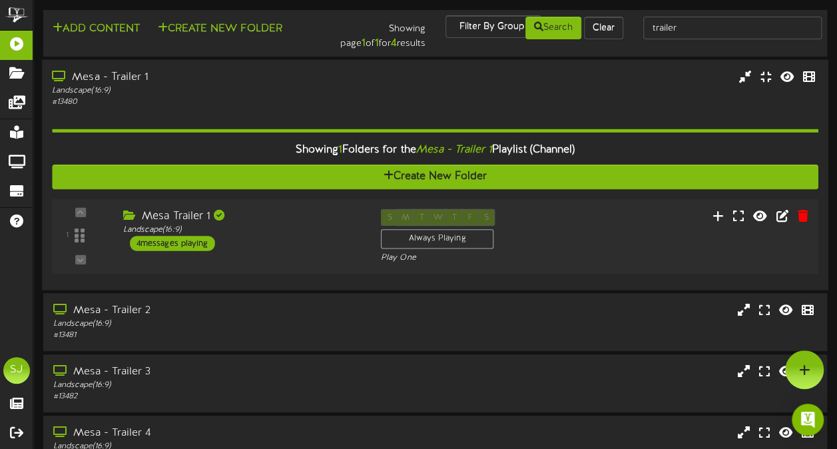
click at [318, 211] on div "Mesa Trailer 1" at bounding box center [242, 215] width 238 height 15
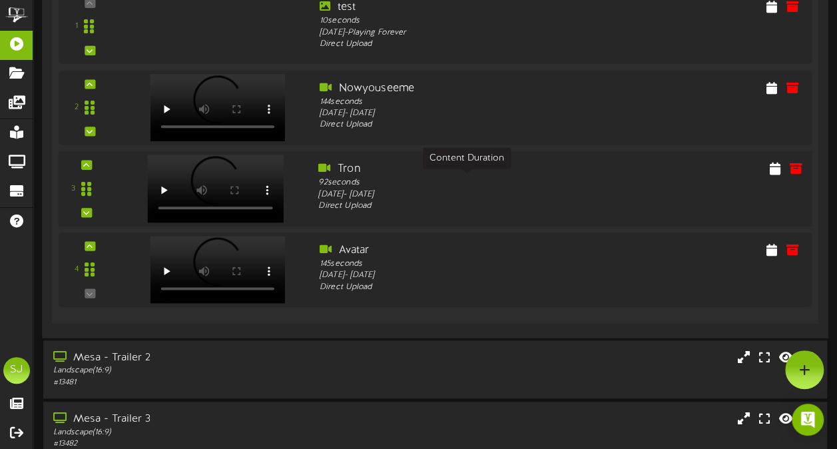
scroll to position [15, 0]
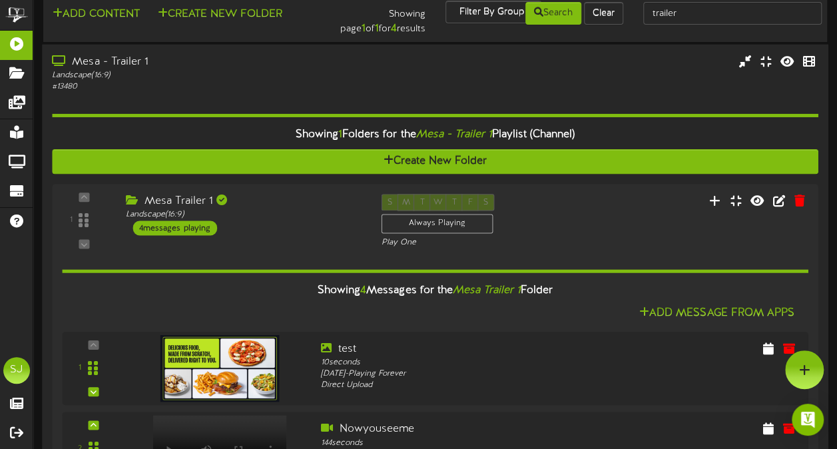
click at [171, 87] on div "# 13480" at bounding box center [206, 86] width 308 height 11
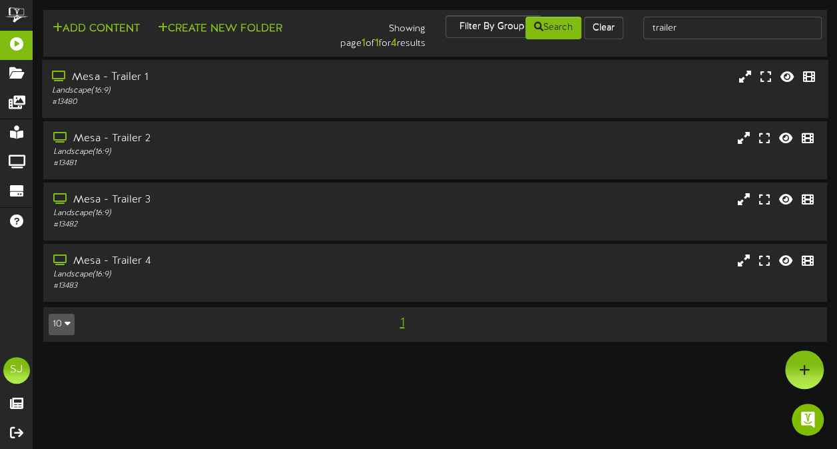
scroll to position [0, 0]
click at [755, 22] on input "trailer" at bounding box center [741, 28] width 181 height 23
type input "conc"
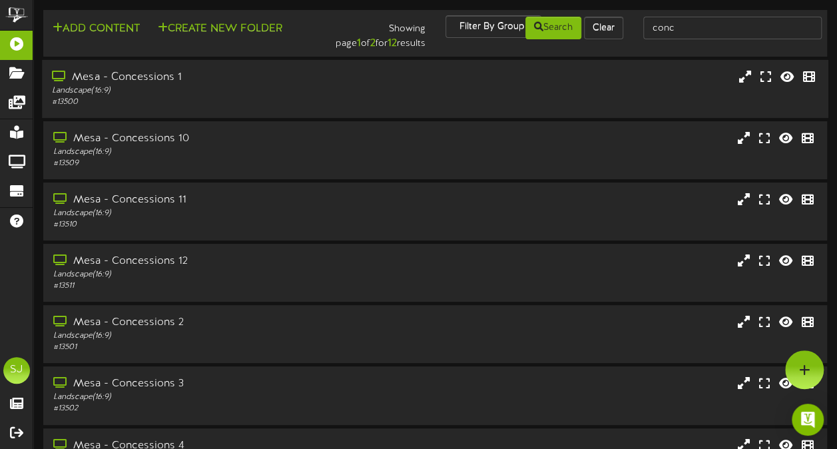
click at [224, 103] on div "# 13500" at bounding box center [206, 102] width 308 height 11
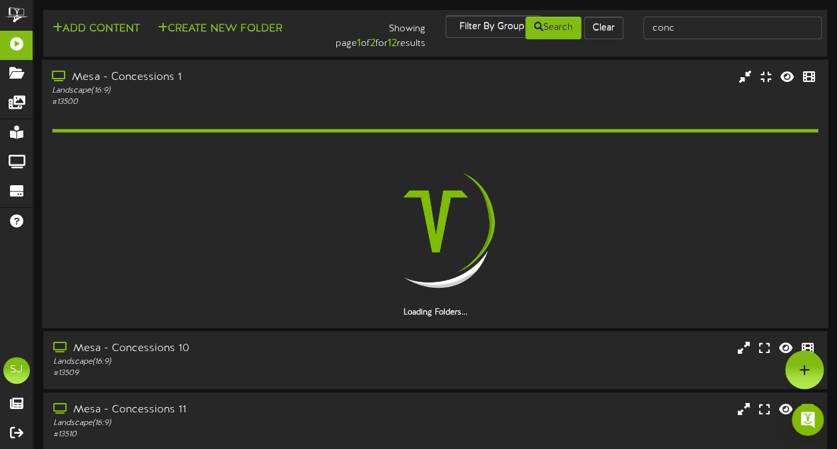
click at [236, 101] on div "# 13500" at bounding box center [206, 101] width 308 height 11
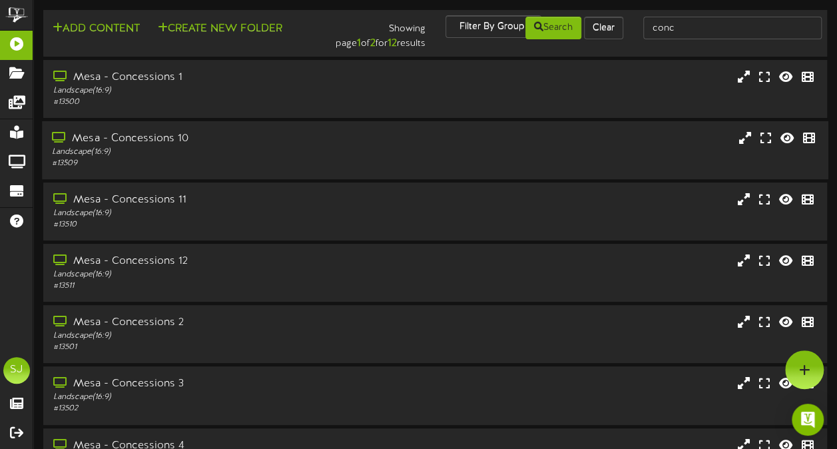
click at [209, 165] on div "# 13509" at bounding box center [206, 163] width 308 height 11
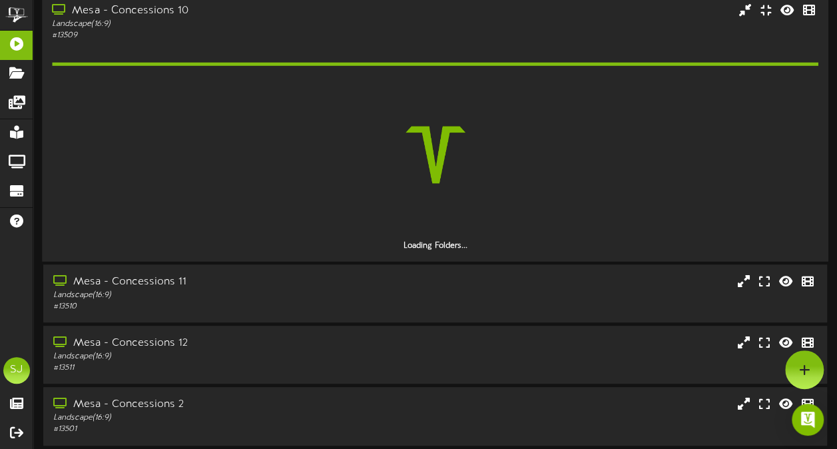
scroll to position [129, 0]
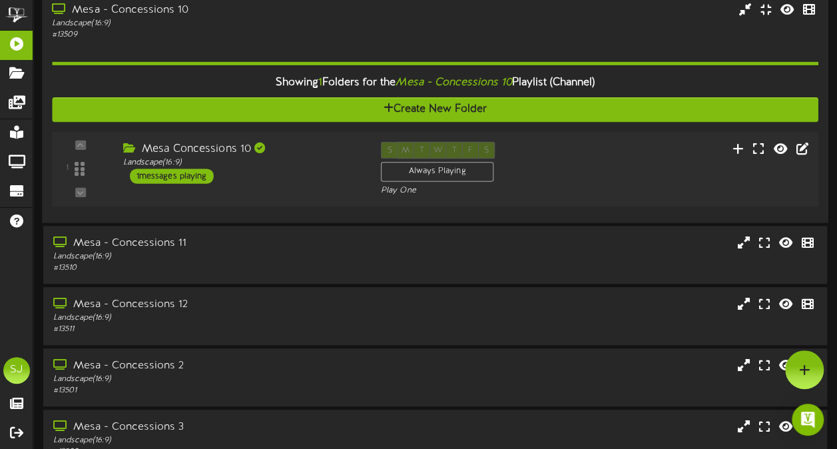
click at [280, 181] on div "Mesa Concessions 10 Landscape ( 16:9 ) 1 messages playing" at bounding box center [242, 163] width 258 height 42
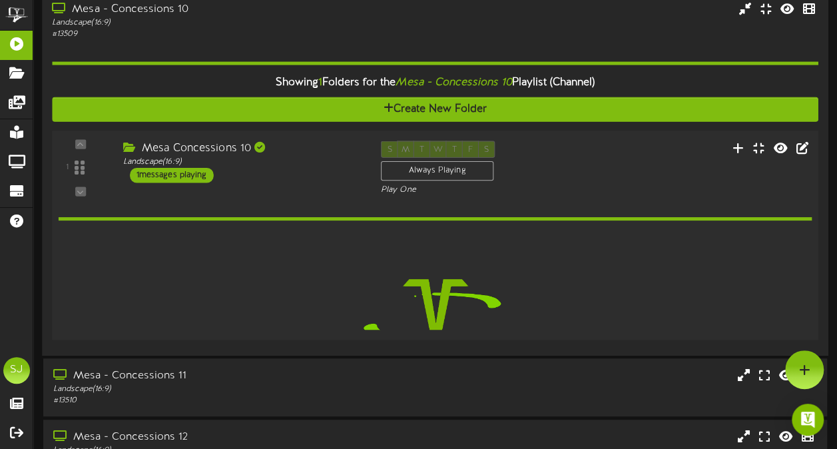
scroll to position [128, 0]
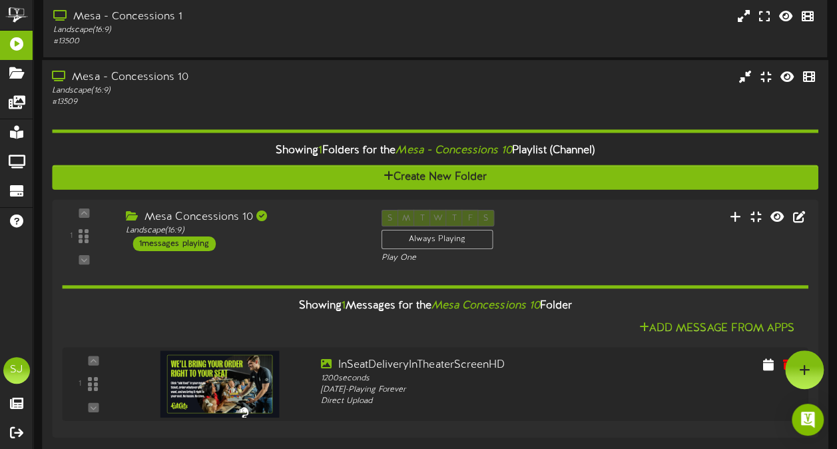
click at [256, 71] on div "Mesa - Concessions 10" at bounding box center [206, 77] width 308 height 15
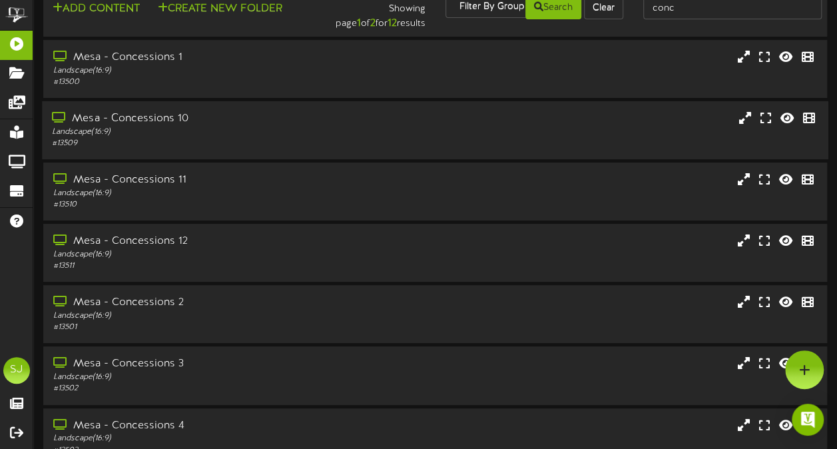
scroll to position [0, 0]
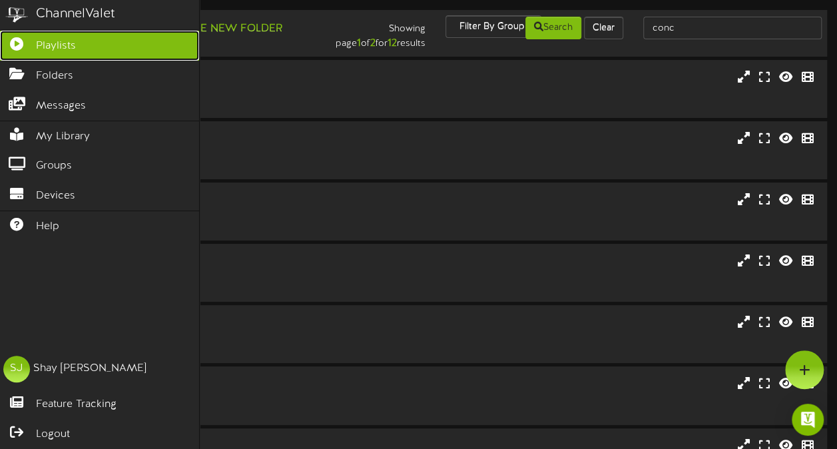
click at [16, 40] on icon at bounding box center [16, 42] width 33 height 10
click at [10, 42] on icon at bounding box center [16, 42] width 33 height 10
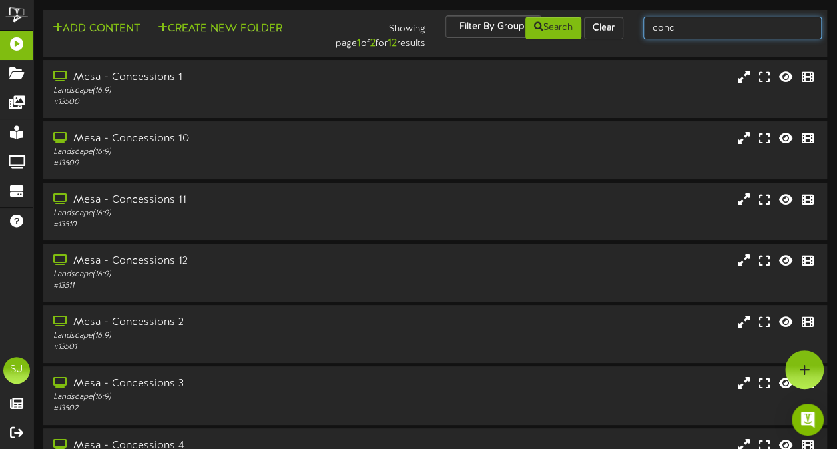
click at [771, 35] on input "conc" at bounding box center [732, 28] width 178 height 23
click at [707, 32] on input "text" at bounding box center [732, 28] width 178 height 23
type input "proj"
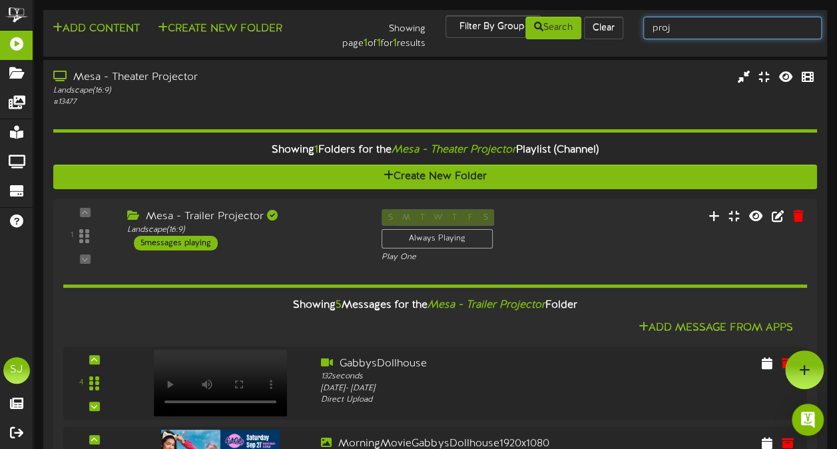
click at [737, 33] on input "proj" at bounding box center [732, 28] width 178 height 23
type input "theater"
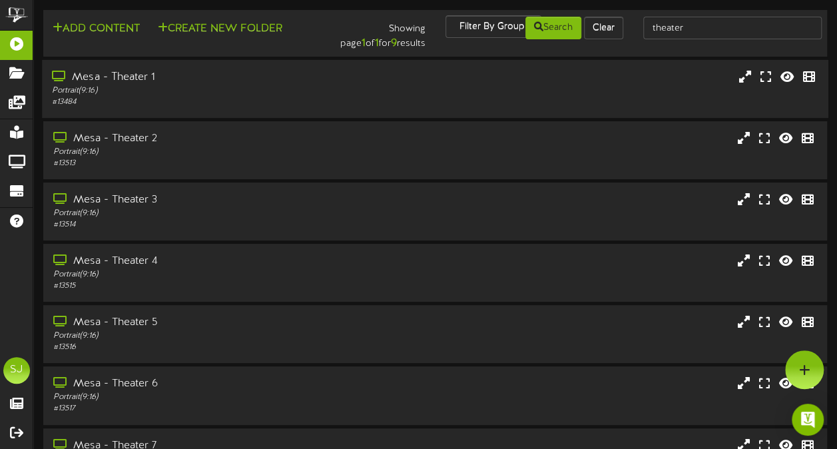
click at [155, 86] on div "Portrait ( 9:16 )" at bounding box center [206, 90] width 308 height 11
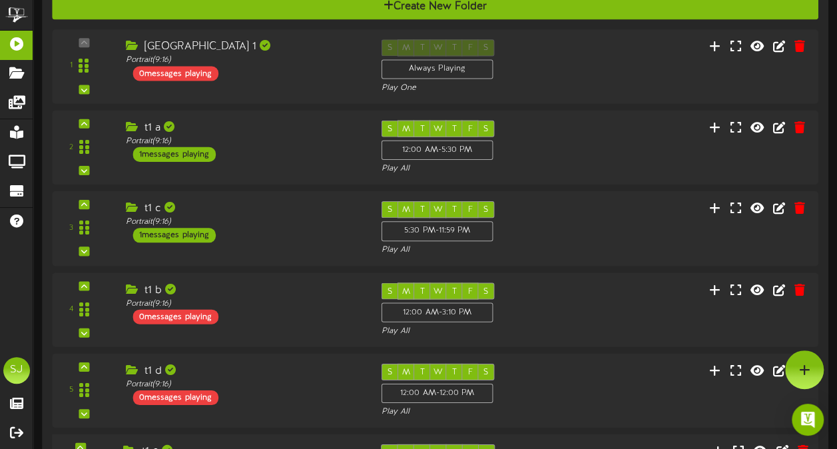
scroll to position [12, 0]
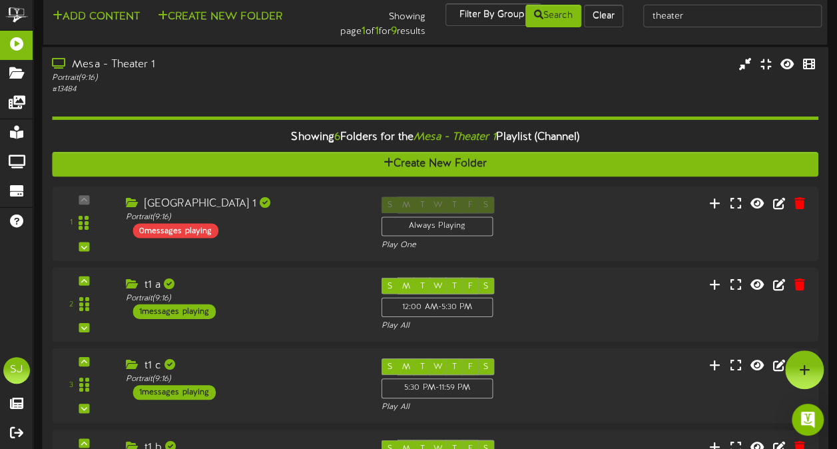
click at [224, 71] on div "Mesa - Theater 1" at bounding box center [206, 64] width 308 height 15
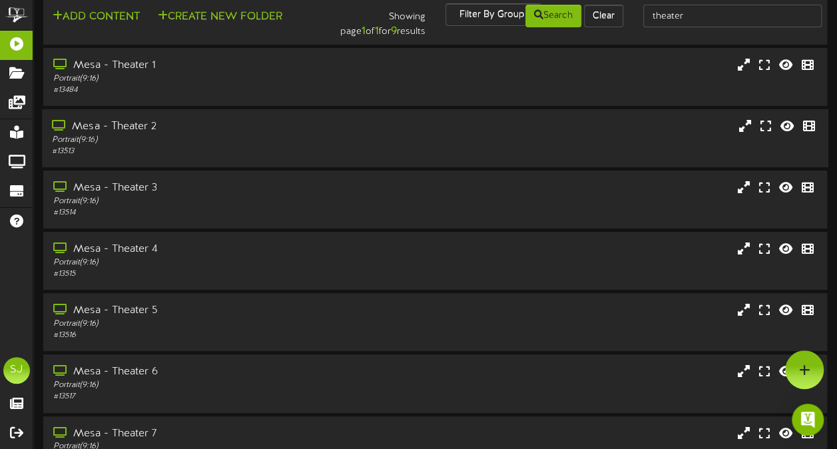
click at [212, 144] on div "Portrait ( 9:16 )" at bounding box center [206, 140] width 308 height 11
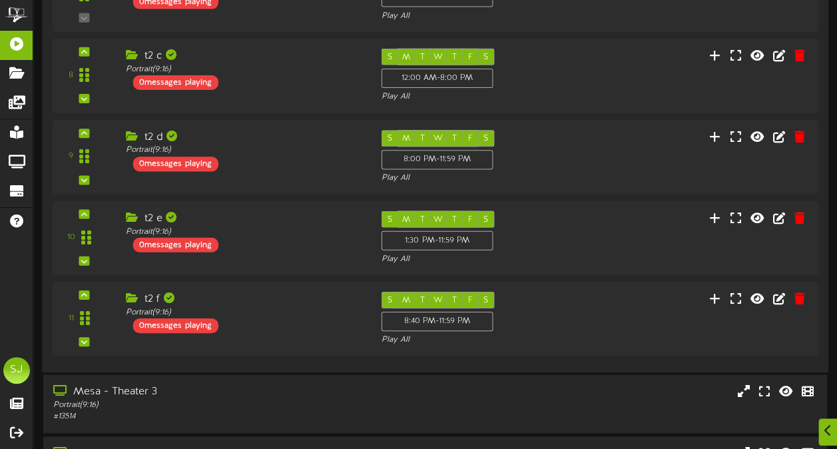
scroll to position [657, 0]
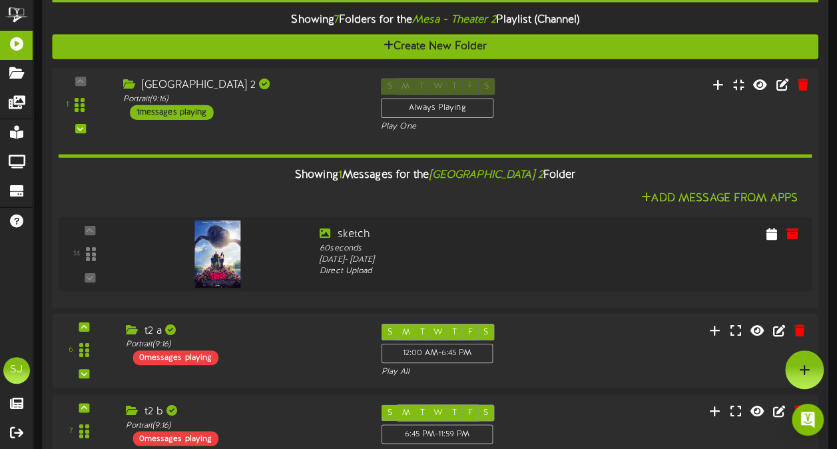
click at [272, 97] on div "Portrait ( 9:16 )" at bounding box center [242, 98] width 238 height 11
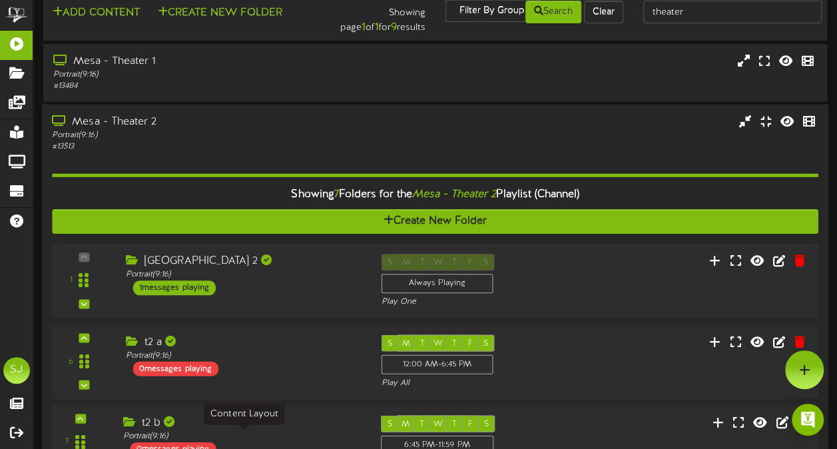
scroll to position [0, 0]
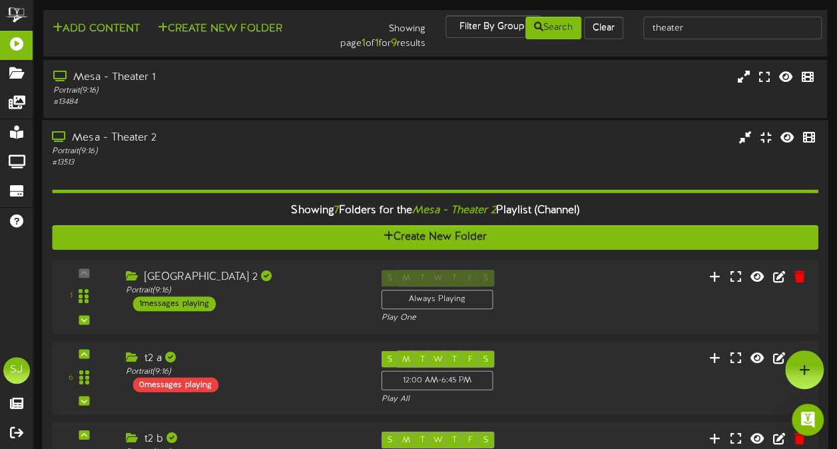
click at [241, 154] on div "Portrait ( 9:16 )" at bounding box center [206, 150] width 308 height 11
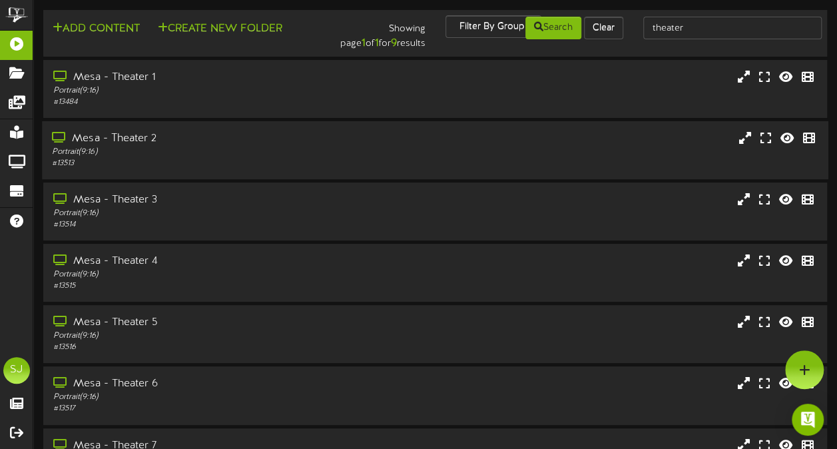
click at [267, 149] on div "Portrait ( 9:16 )" at bounding box center [206, 152] width 308 height 11
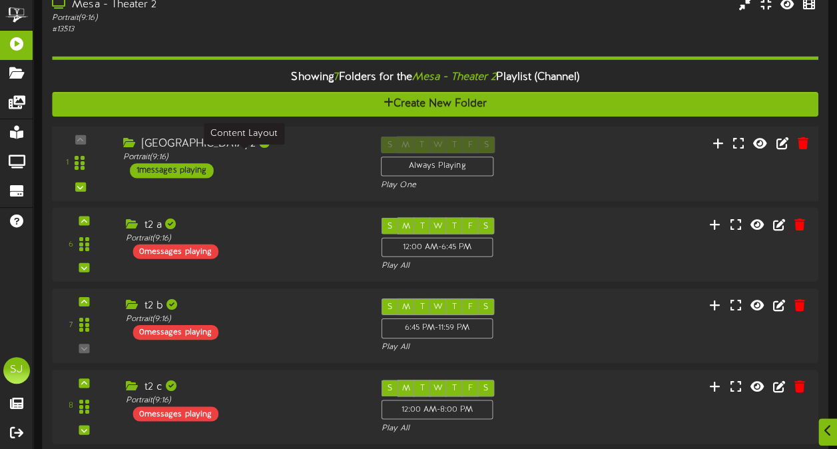
click at [276, 141] on div "[GEOGRAPHIC_DATA] 2" at bounding box center [242, 143] width 238 height 15
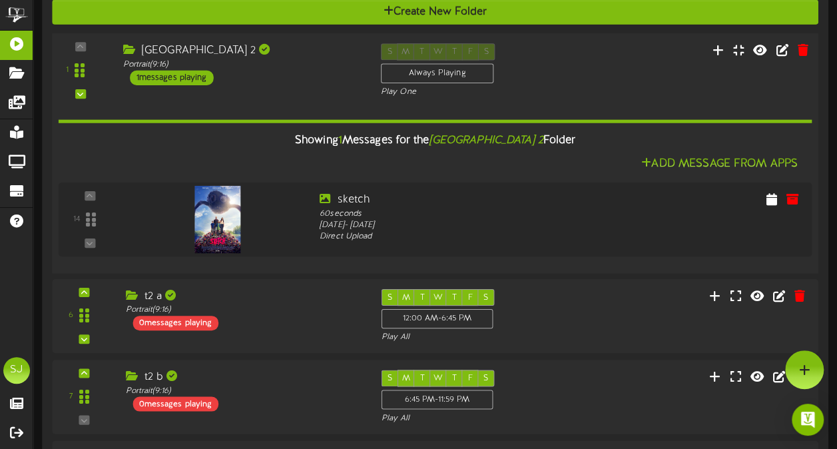
scroll to position [224, 0]
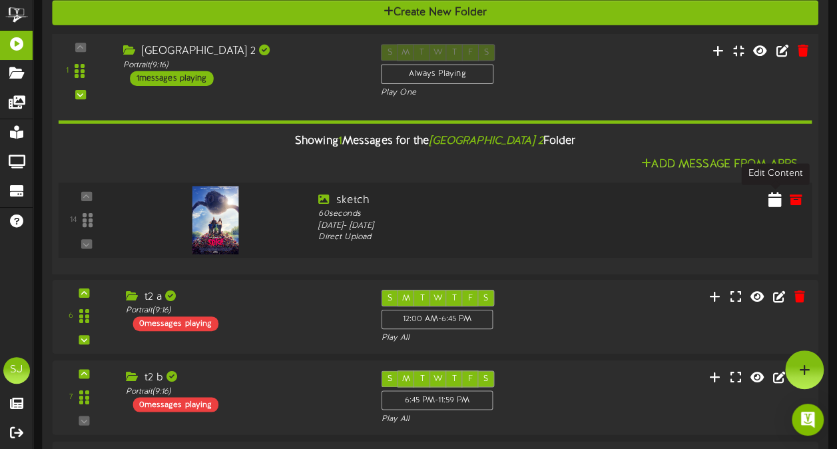
click at [773, 201] on icon at bounding box center [775, 199] width 13 height 15
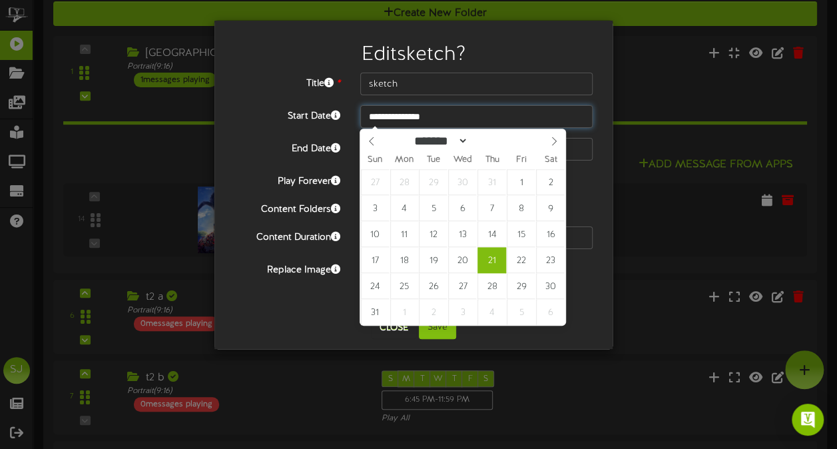
click at [474, 116] on input "**********" at bounding box center [476, 116] width 232 height 23
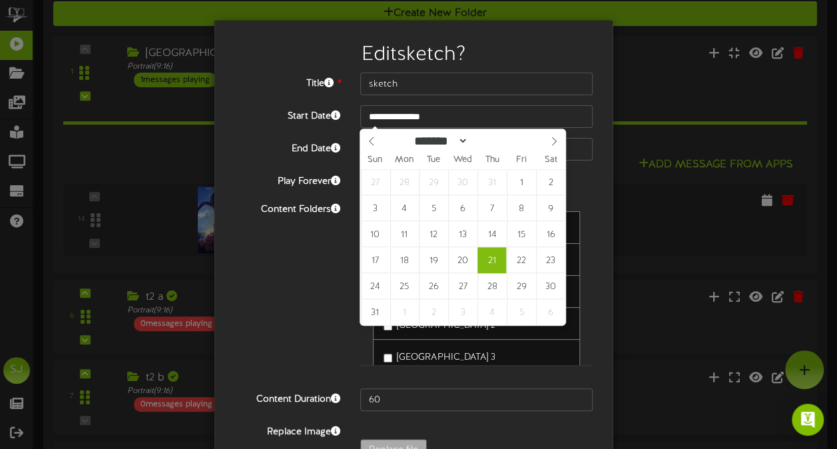
click at [650, 74] on div "**********" at bounding box center [418, 224] width 837 height 449
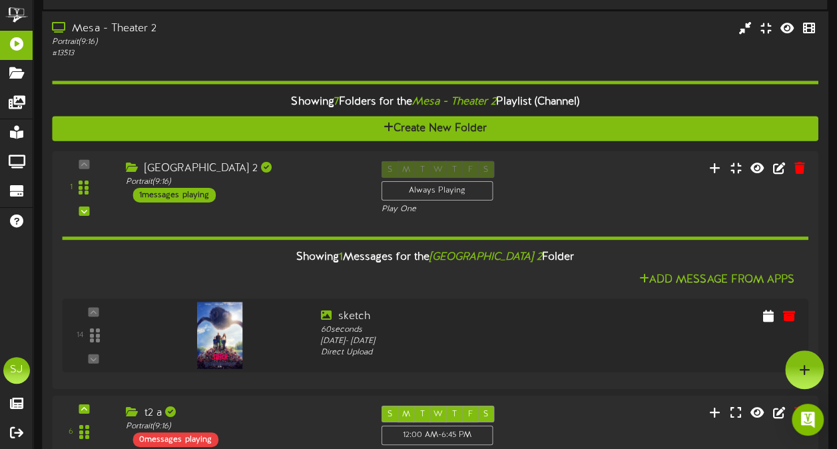
scroll to position [89, 0]
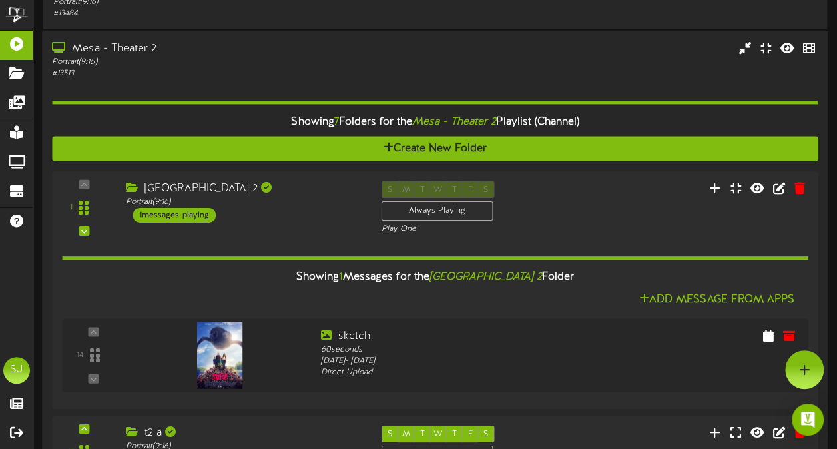
click at [264, 72] on div "# 13513" at bounding box center [206, 73] width 308 height 11
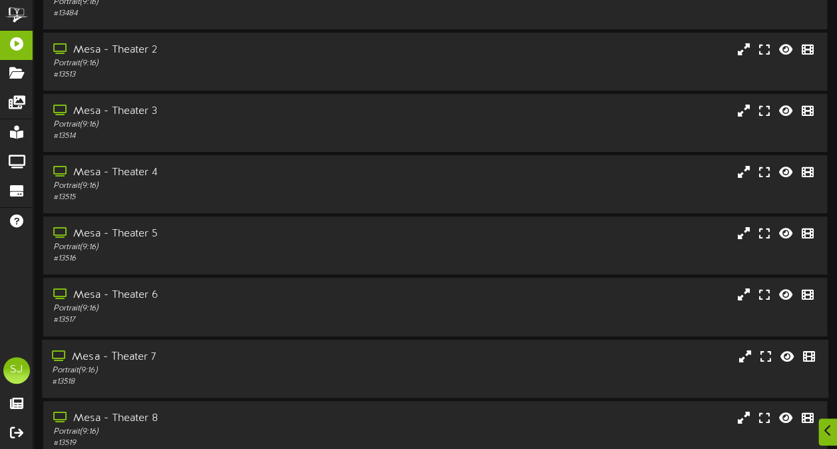
scroll to position [212, 0]
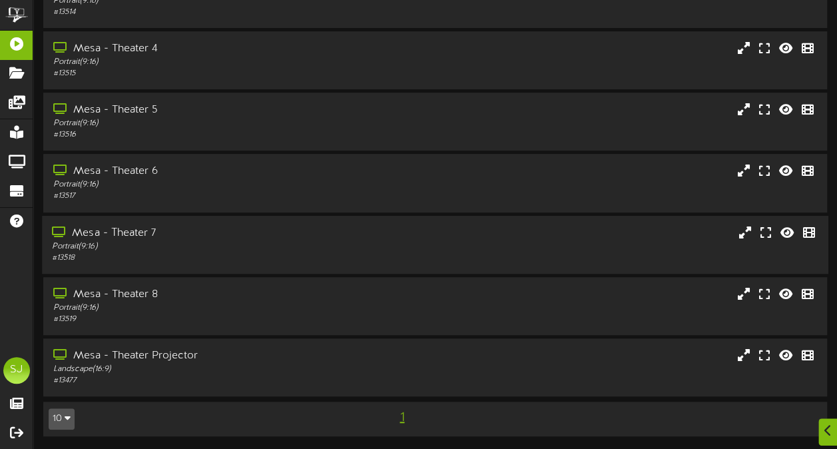
click at [241, 260] on div "# 13518" at bounding box center [206, 257] width 308 height 11
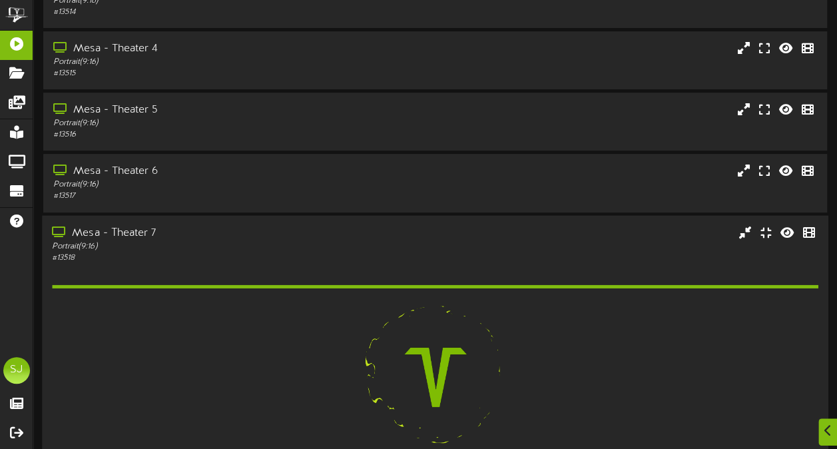
click at [241, 260] on div "# 13518" at bounding box center [206, 257] width 308 height 11
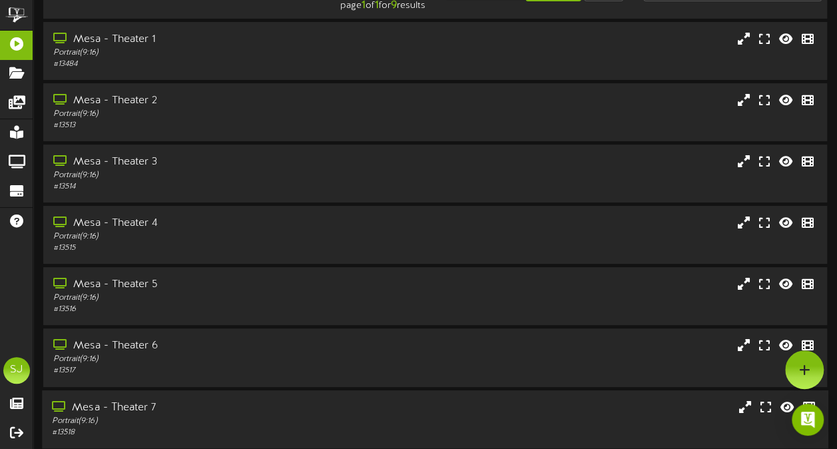
scroll to position [0, 0]
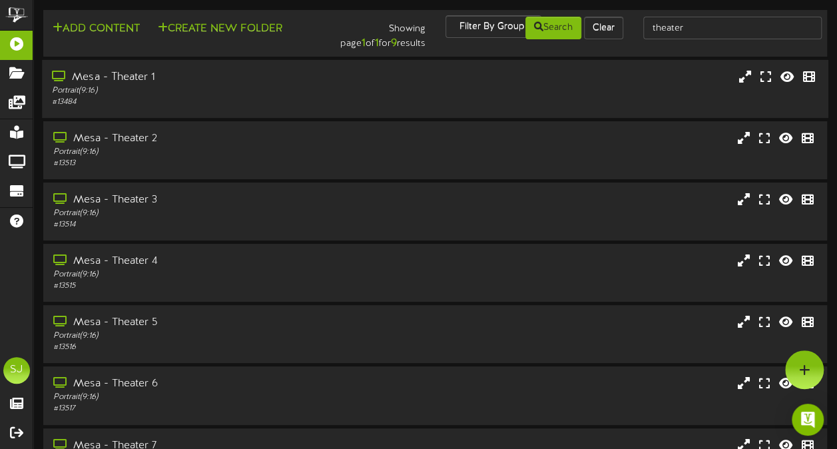
click at [179, 103] on div "# 13484" at bounding box center [206, 102] width 308 height 11
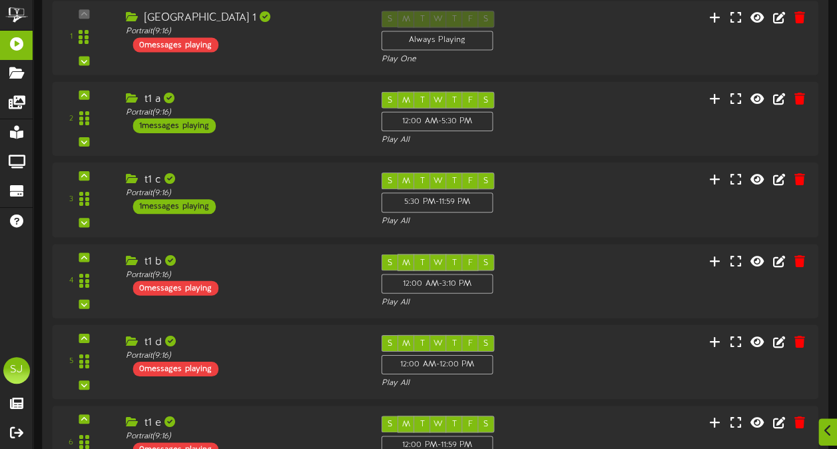
scroll to position [200, 0]
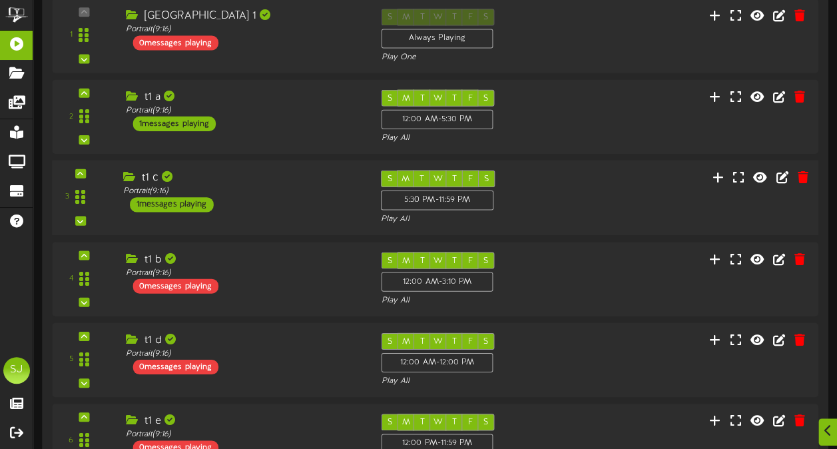
click at [260, 214] on div "3 t1 c (" at bounding box center [436, 198] width 774 height 55
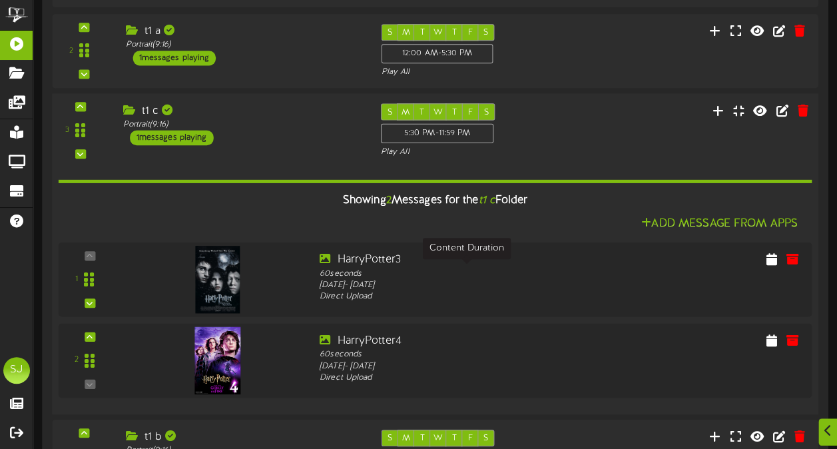
scroll to position [266, 0]
click at [241, 119] on div "Portrait ( 9:16 )" at bounding box center [242, 124] width 238 height 11
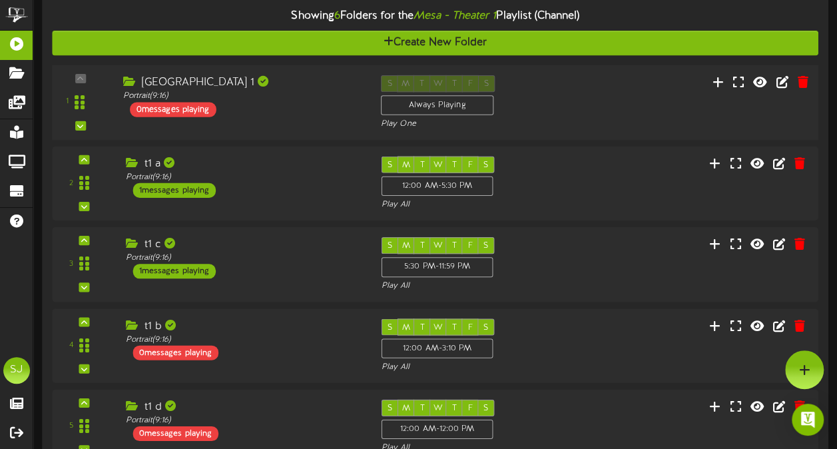
scroll to position [0, 0]
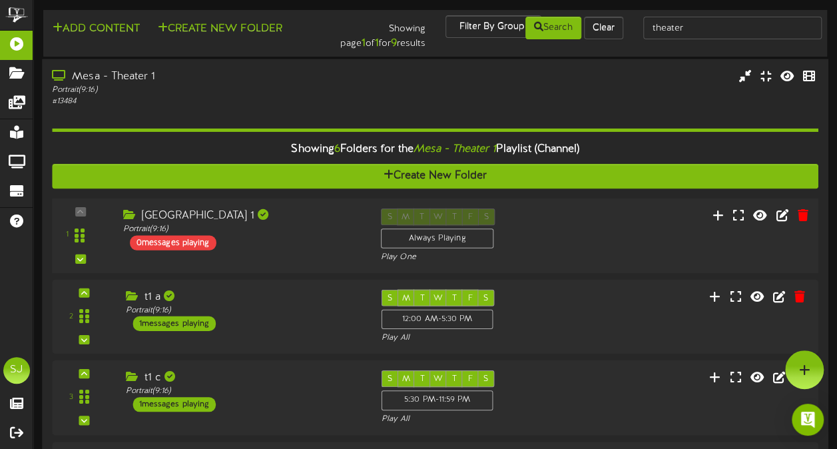
click at [250, 101] on div "# 13484" at bounding box center [206, 101] width 308 height 11
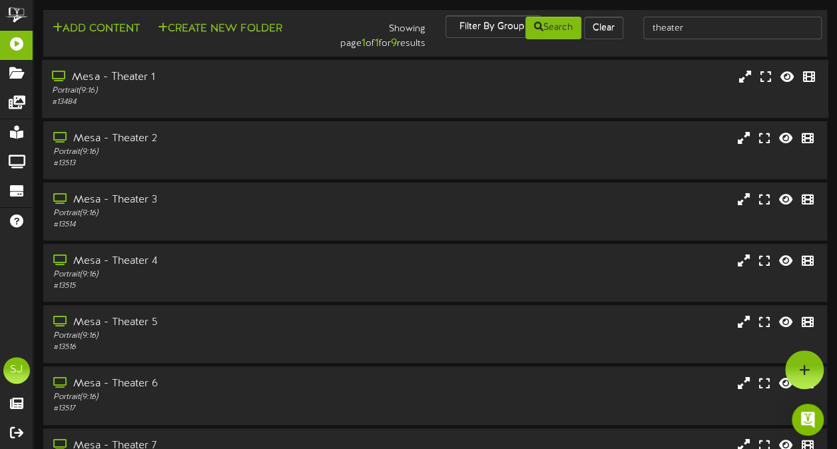
click at [302, 36] on div "Add Content Create New Folder" at bounding box center [171, 26] width 264 height 23
